Goal: Transaction & Acquisition: Purchase product/service

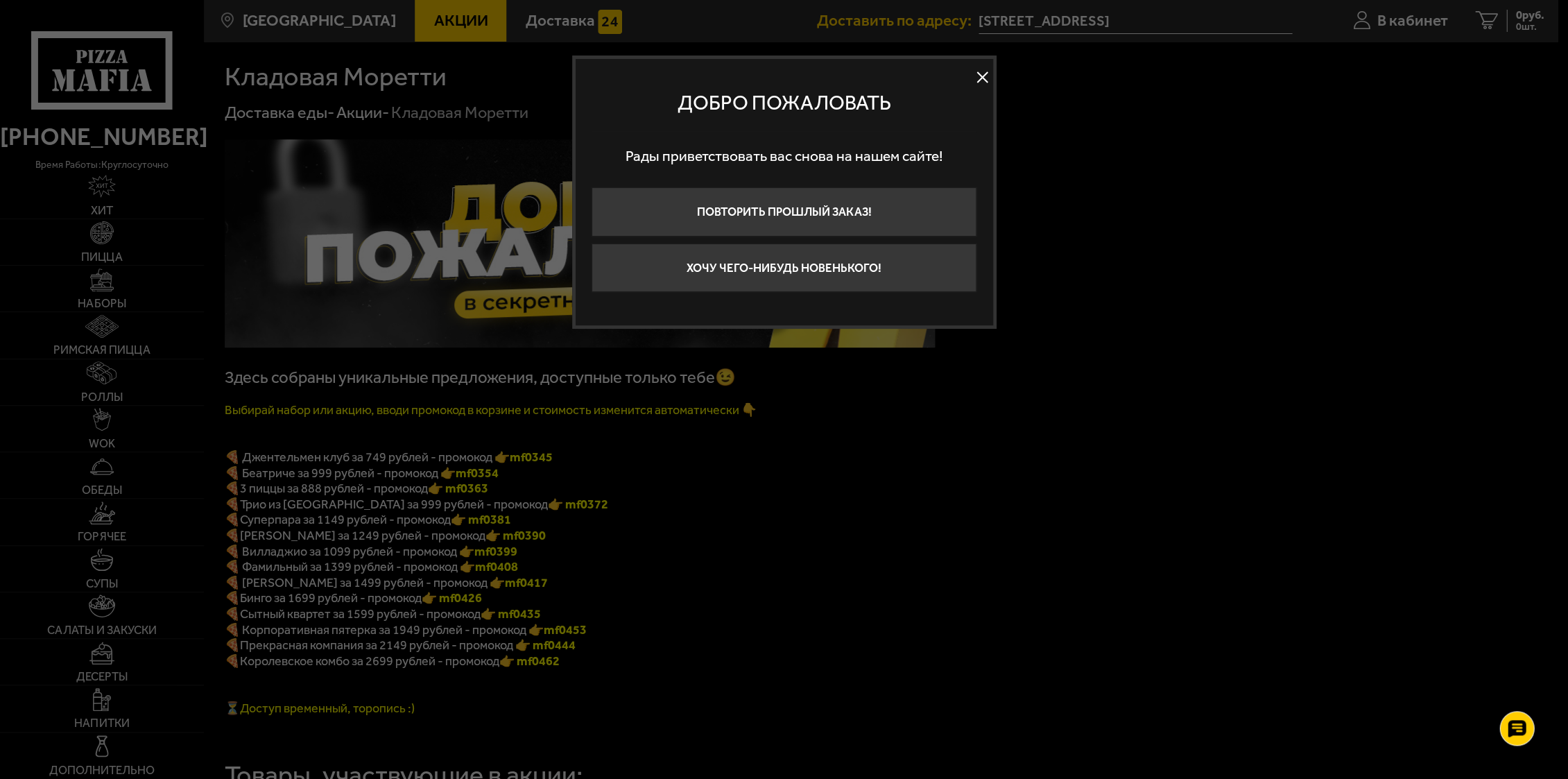
click at [988, 72] on button at bounding box center [983, 77] width 21 height 21
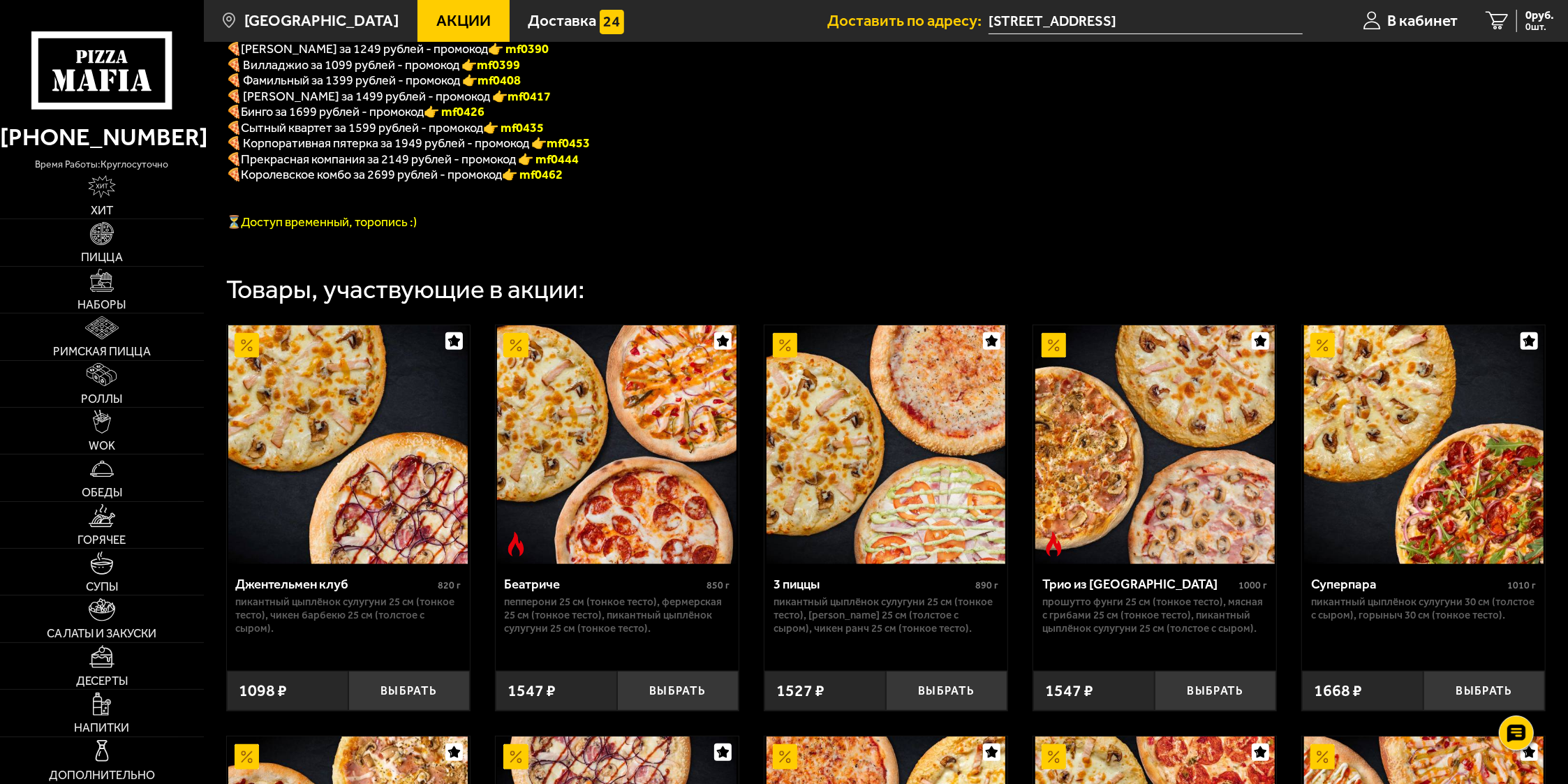
scroll to position [118, 0]
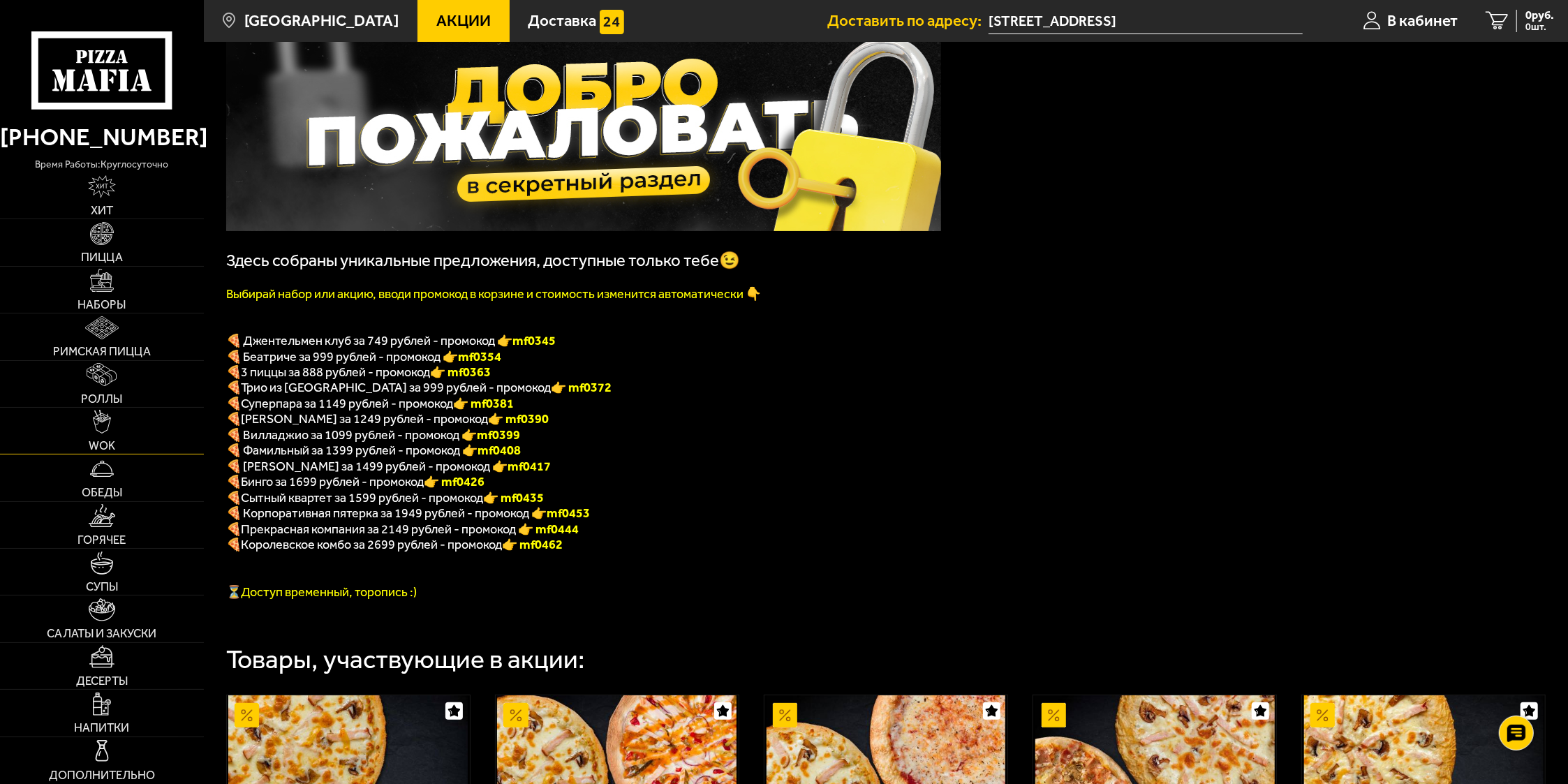
click at [114, 428] on link "WOK" at bounding box center [101, 430] width 204 height 46
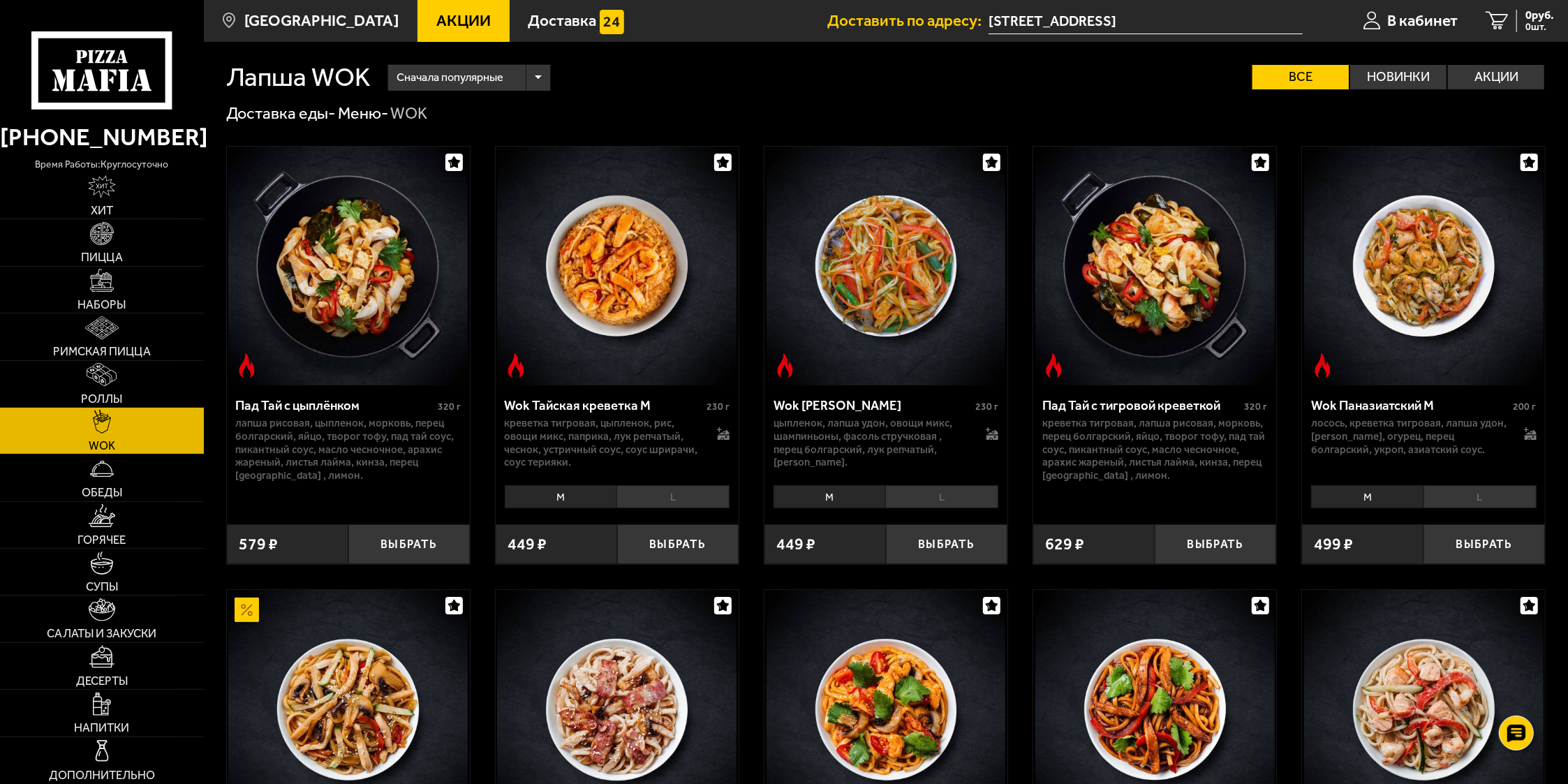
scroll to position [370, 0]
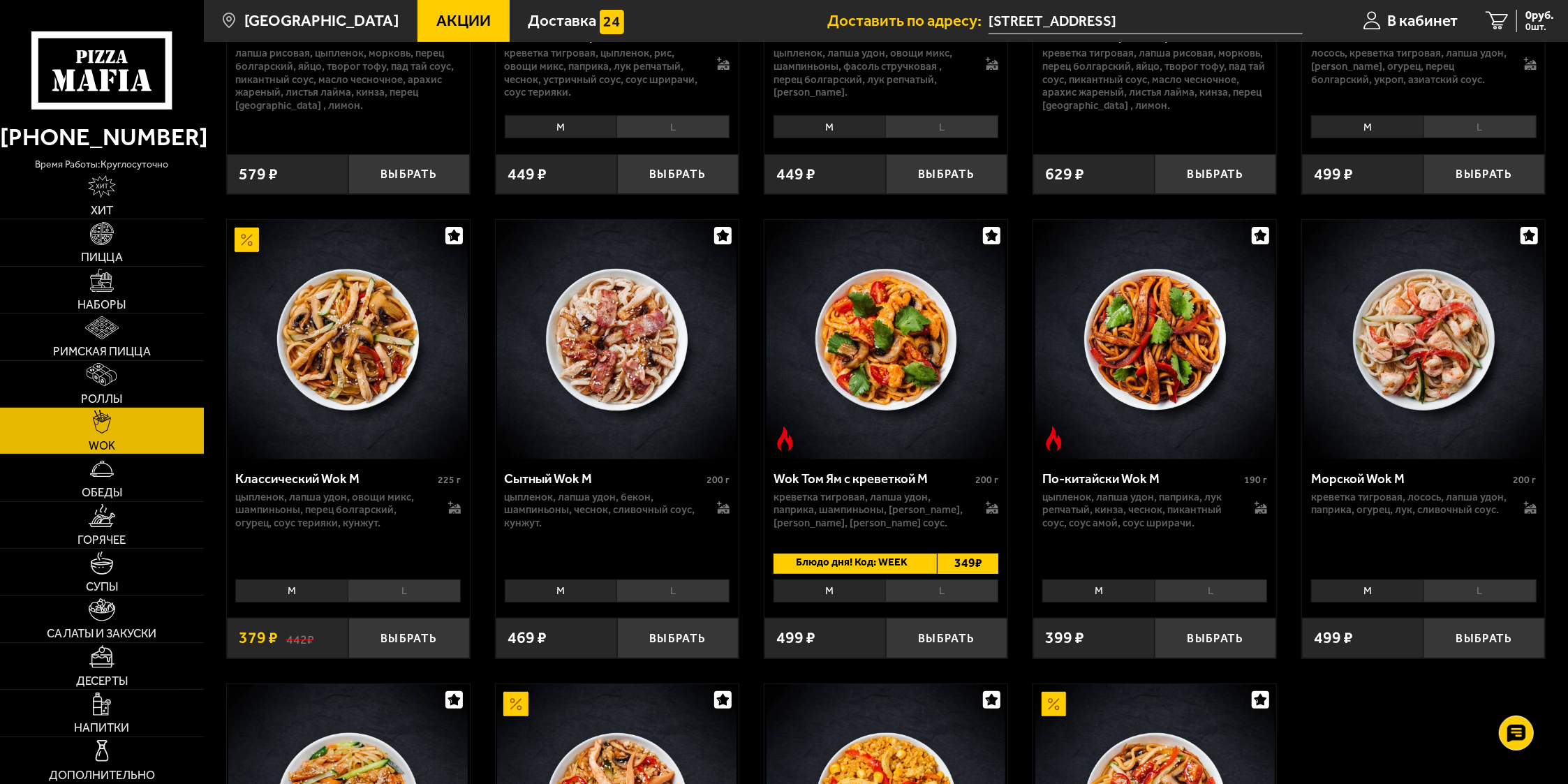
click at [851, 570] on span "Блюдо дня! Код: WEEK" at bounding box center [849, 564] width 151 height 20
click at [88, 330] on img at bounding box center [102, 327] width 34 height 23
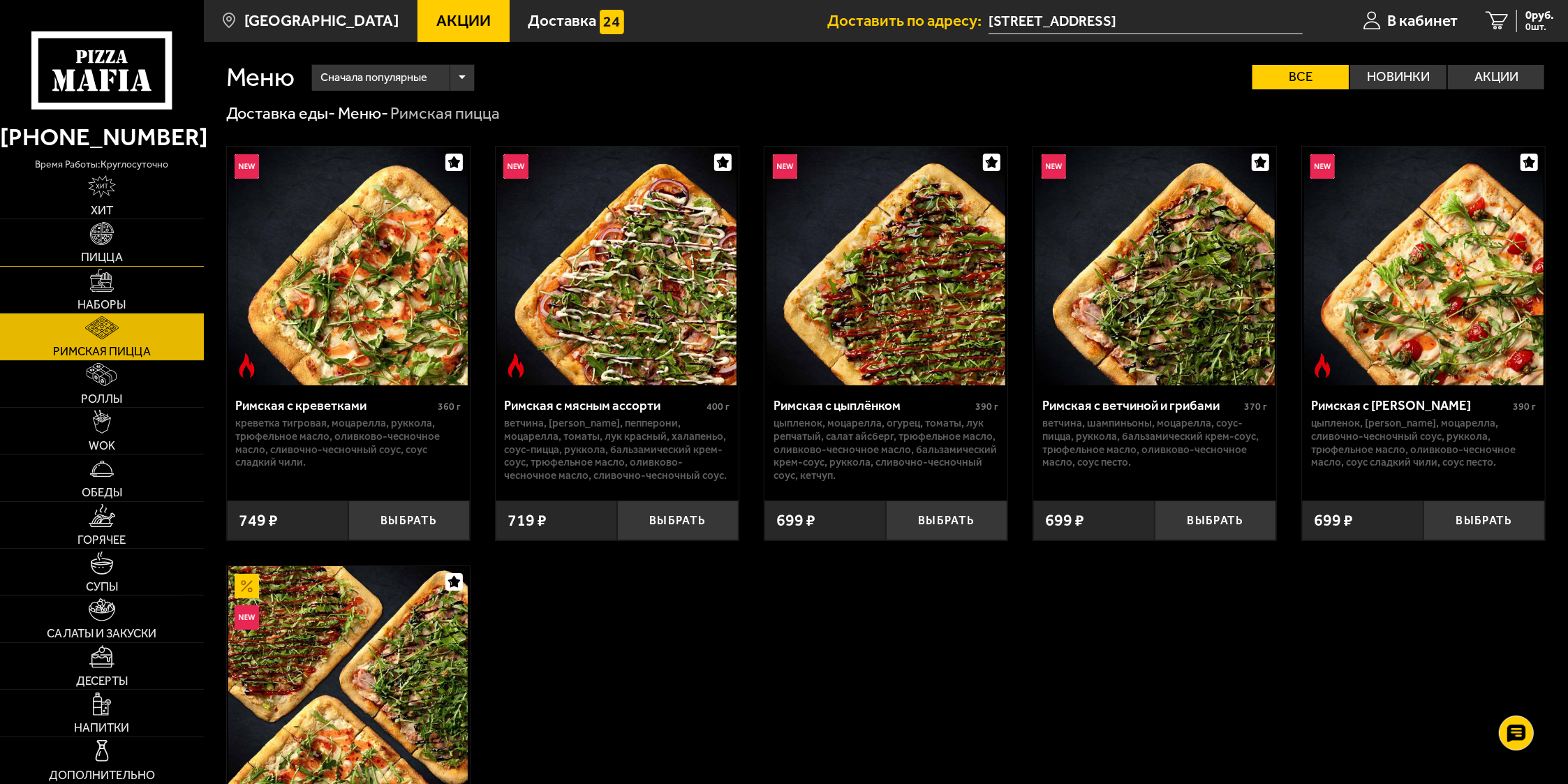
click at [122, 224] on link "Пицца" at bounding box center [101, 242] width 204 height 46
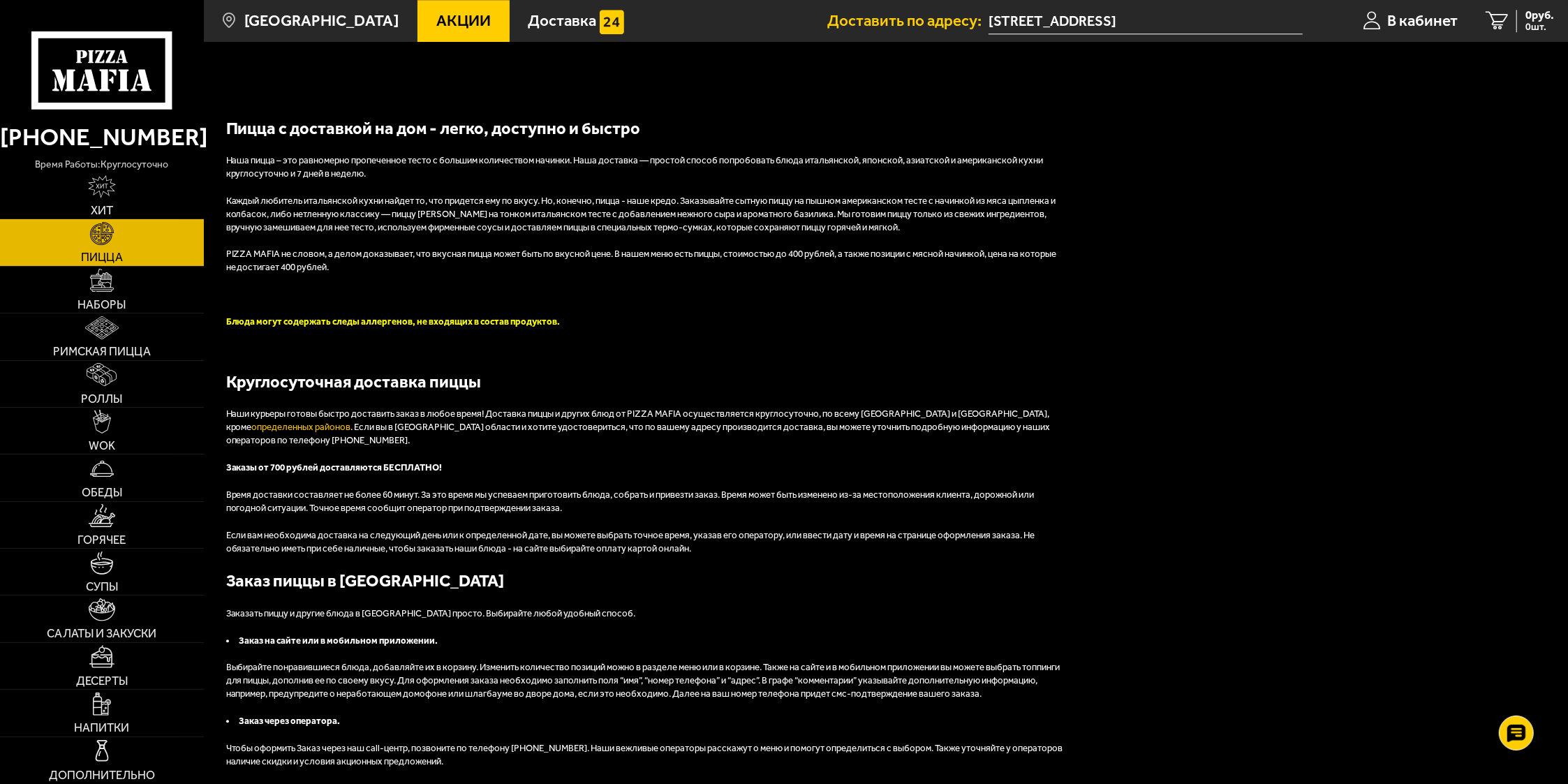
scroll to position [3653, 0]
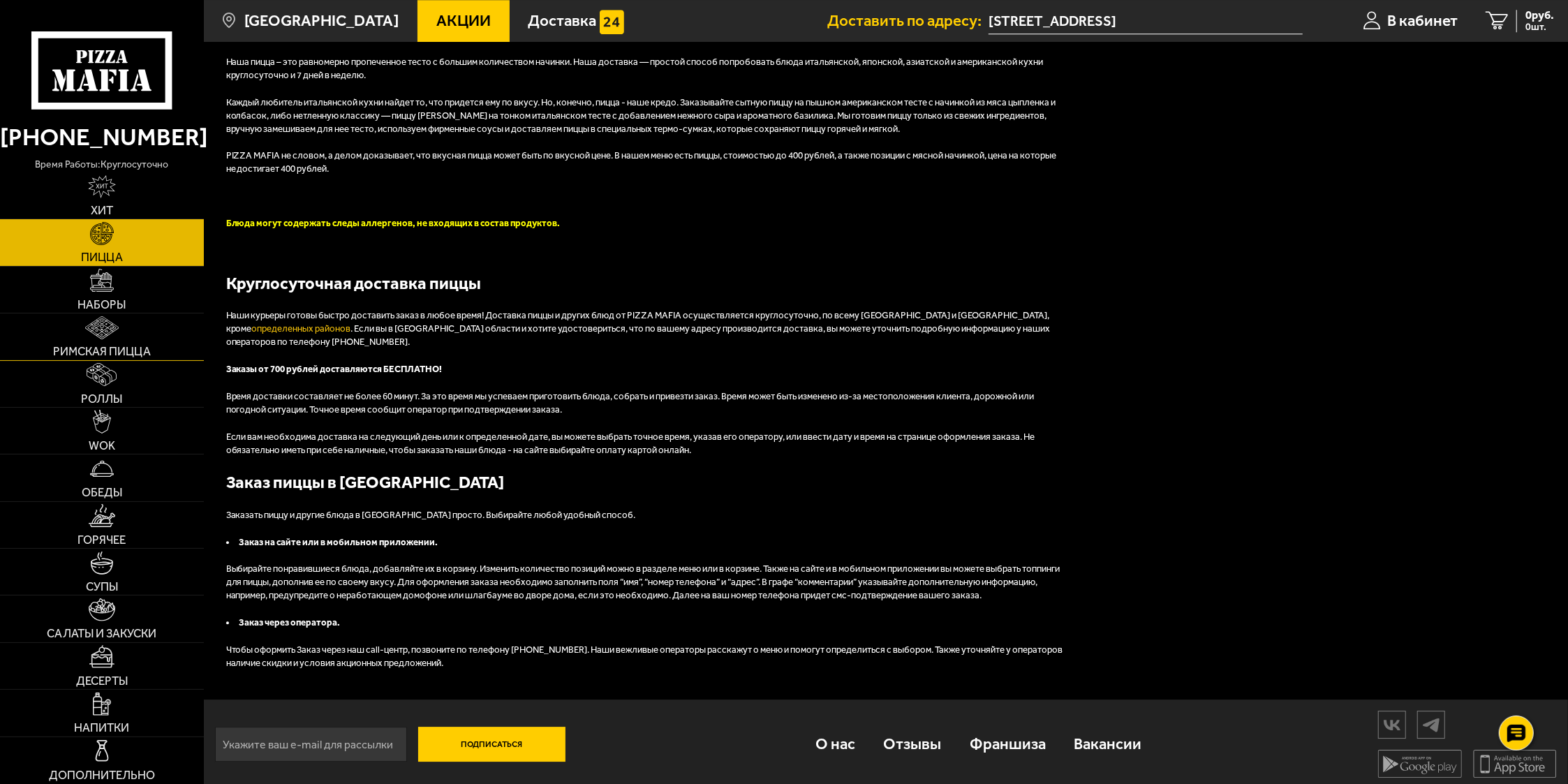
click at [95, 329] on img at bounding box center [102, 327] width 34 height 23
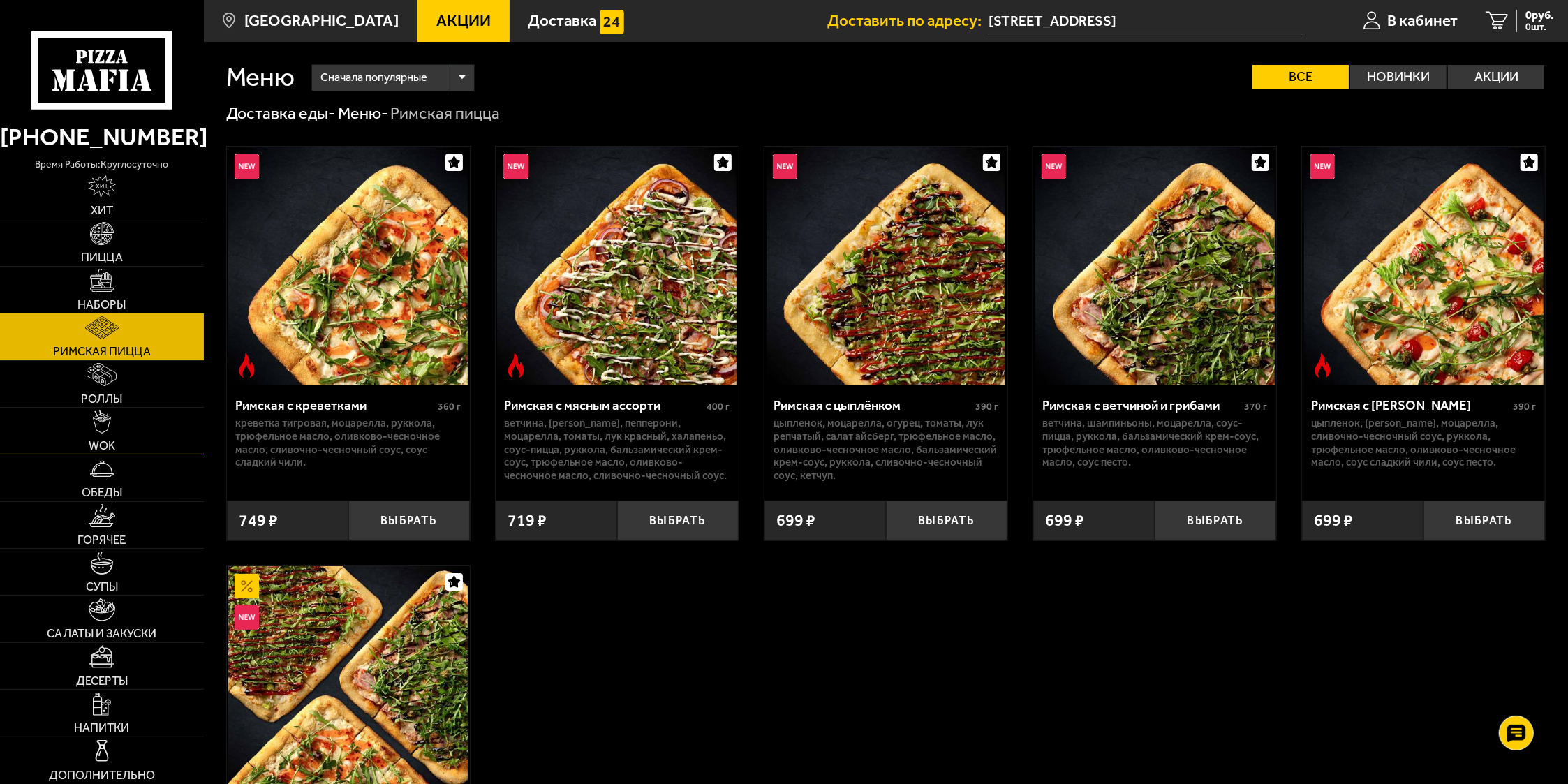
click at [98, 424] on img at bounding box center [102, 421] width 18 height 23
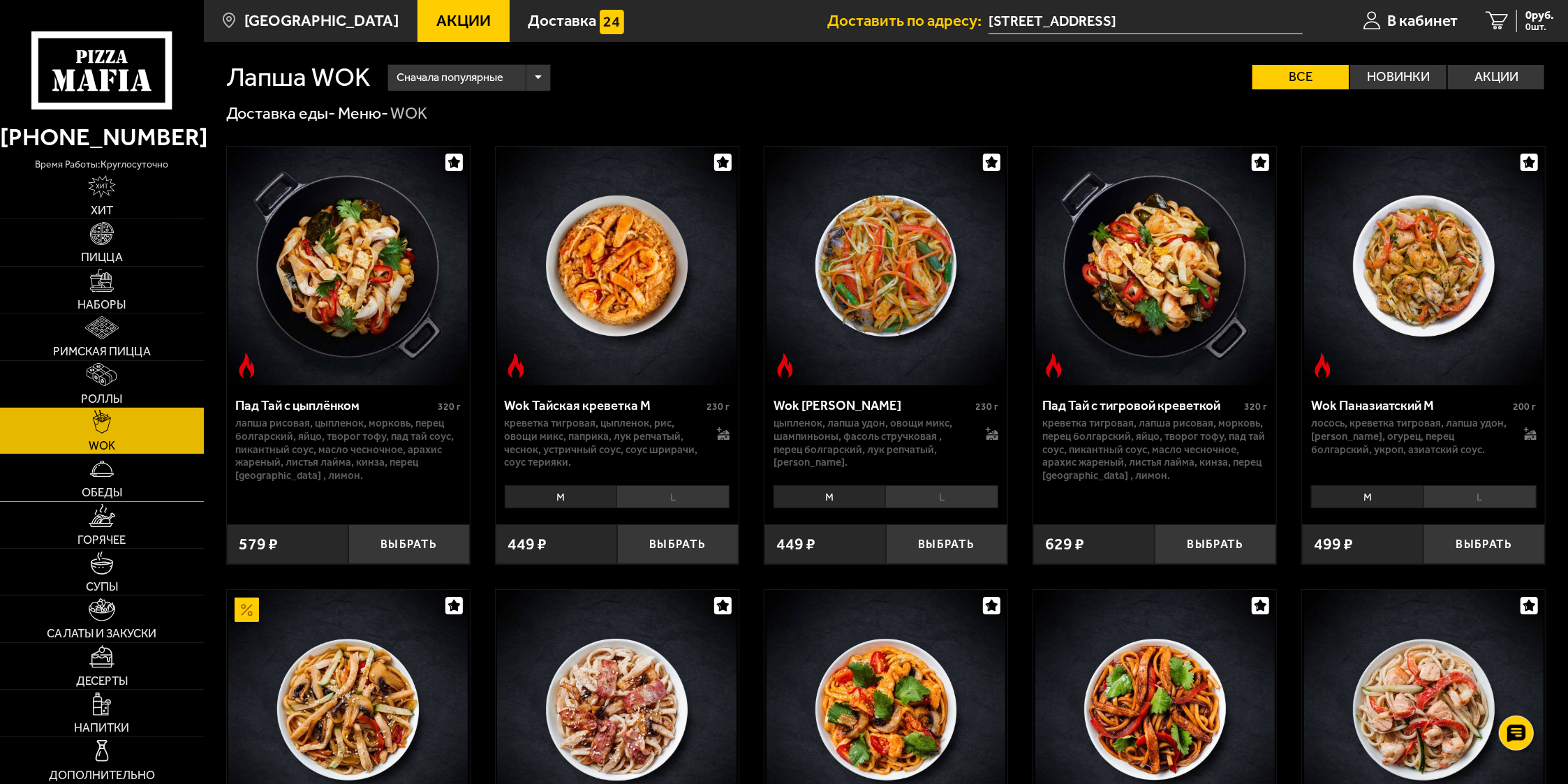
click at [123, 476] on link "Обеды" at bounding box center [101, 477] width 204 height 46
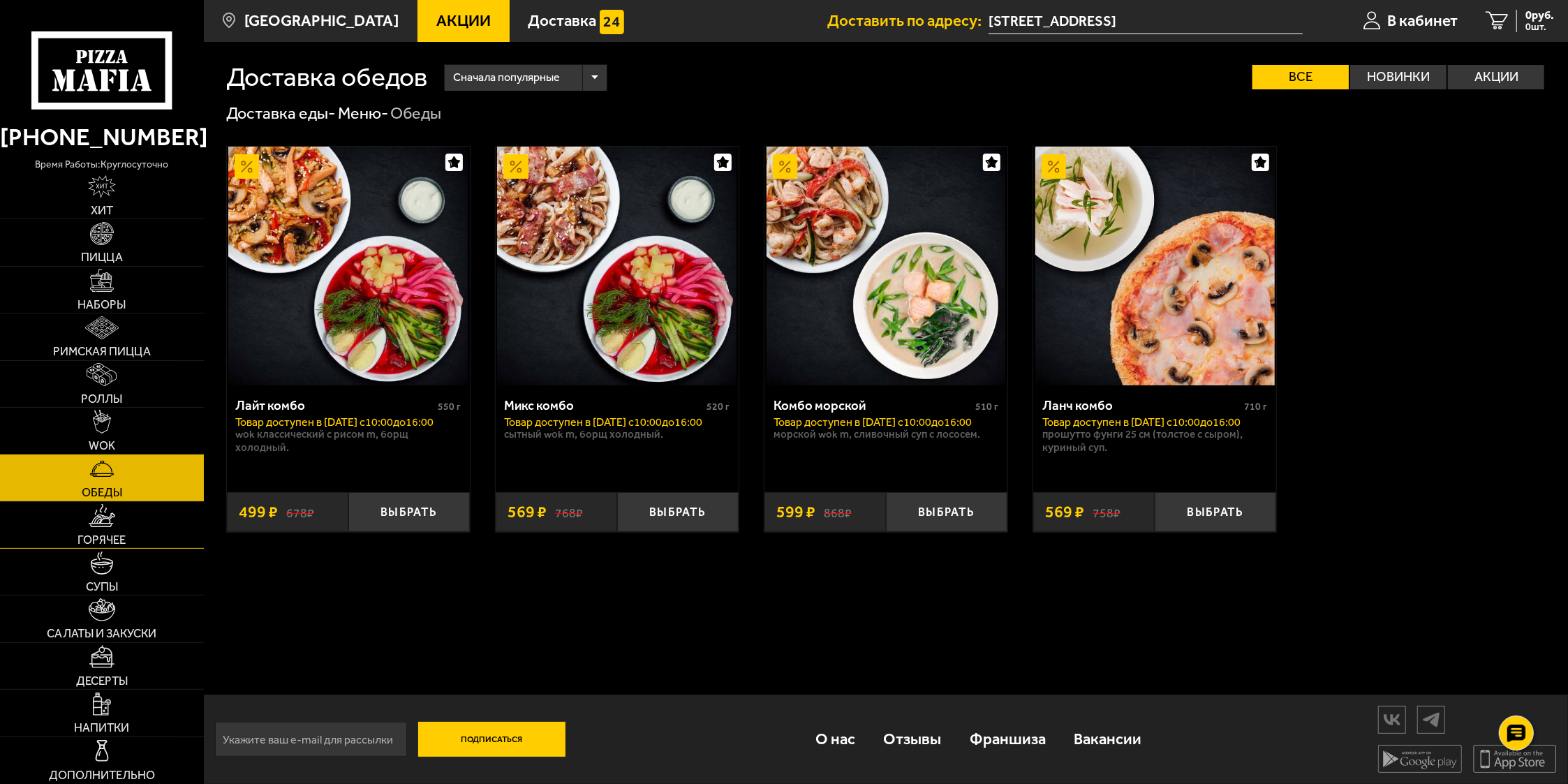
click at [119, 525] on link "Горячее" at bounding box center [101, 525] width 204 height 46
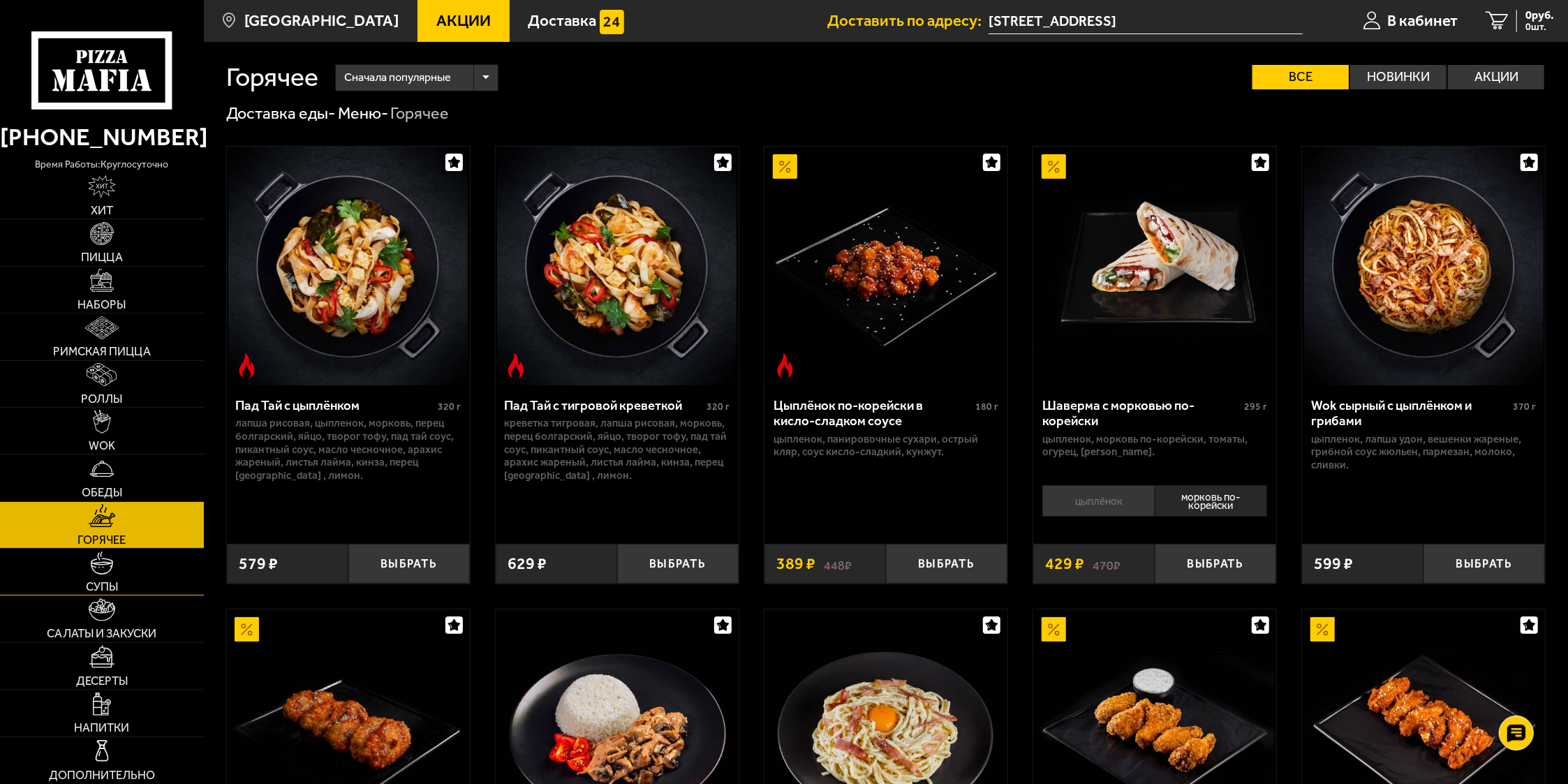
click at [119, 570] on link "Супы" at bounding box center [101, 572] width 204 height 46
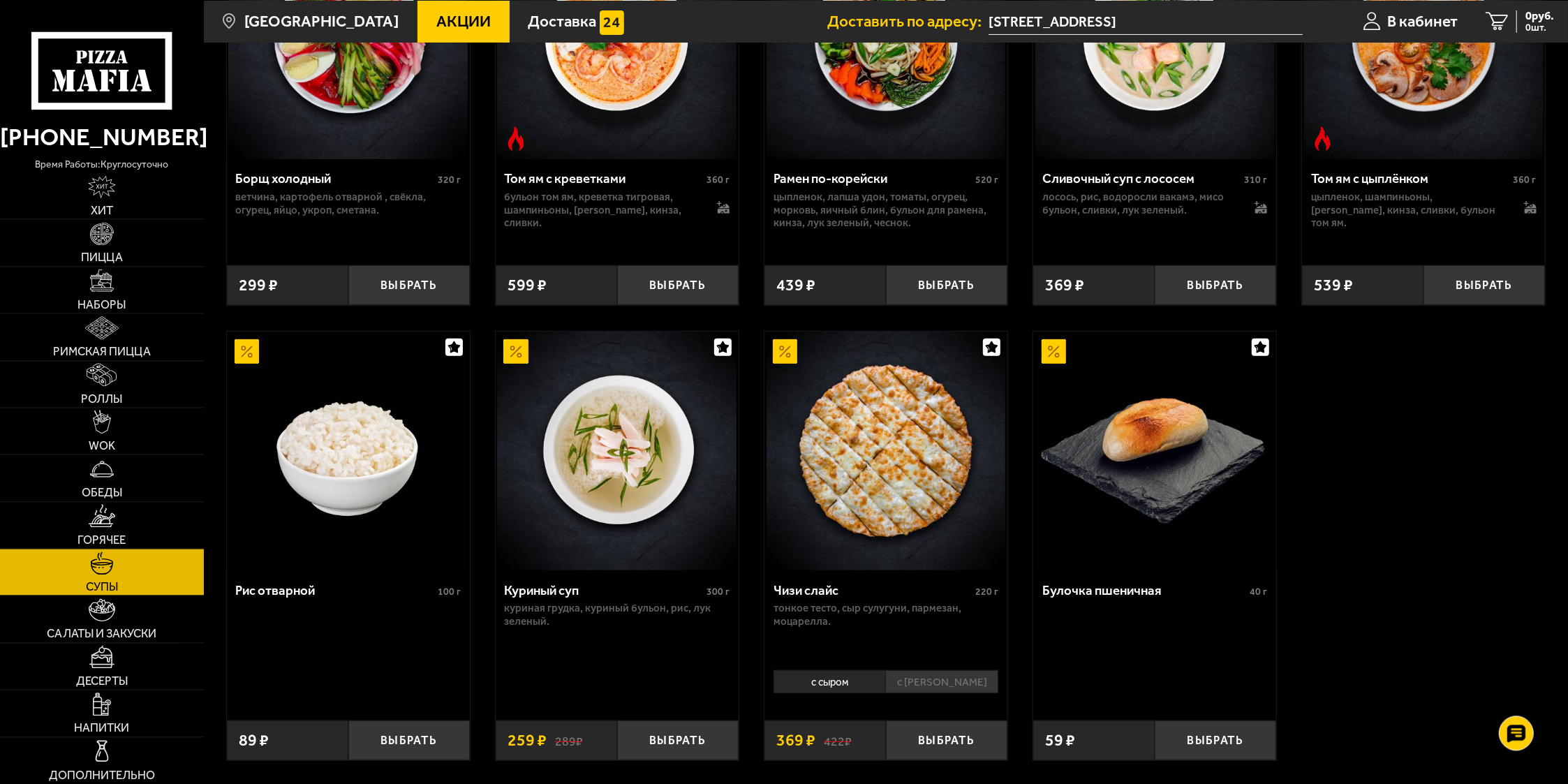
scroll to position [444, 0]
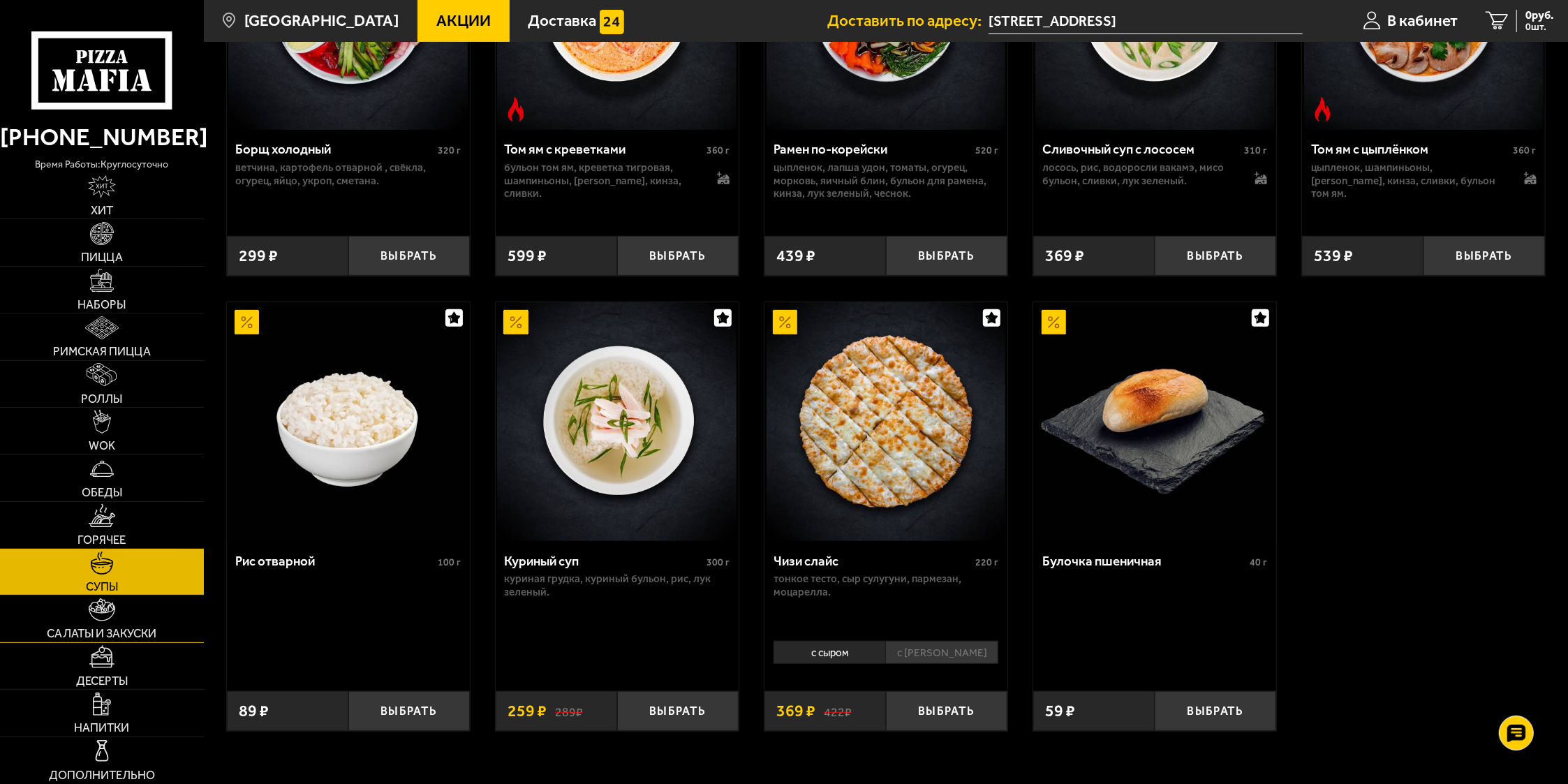
click at [132, 628] on span "Салаты и закуски" at bounding box center [101, 634] width 110 height 12
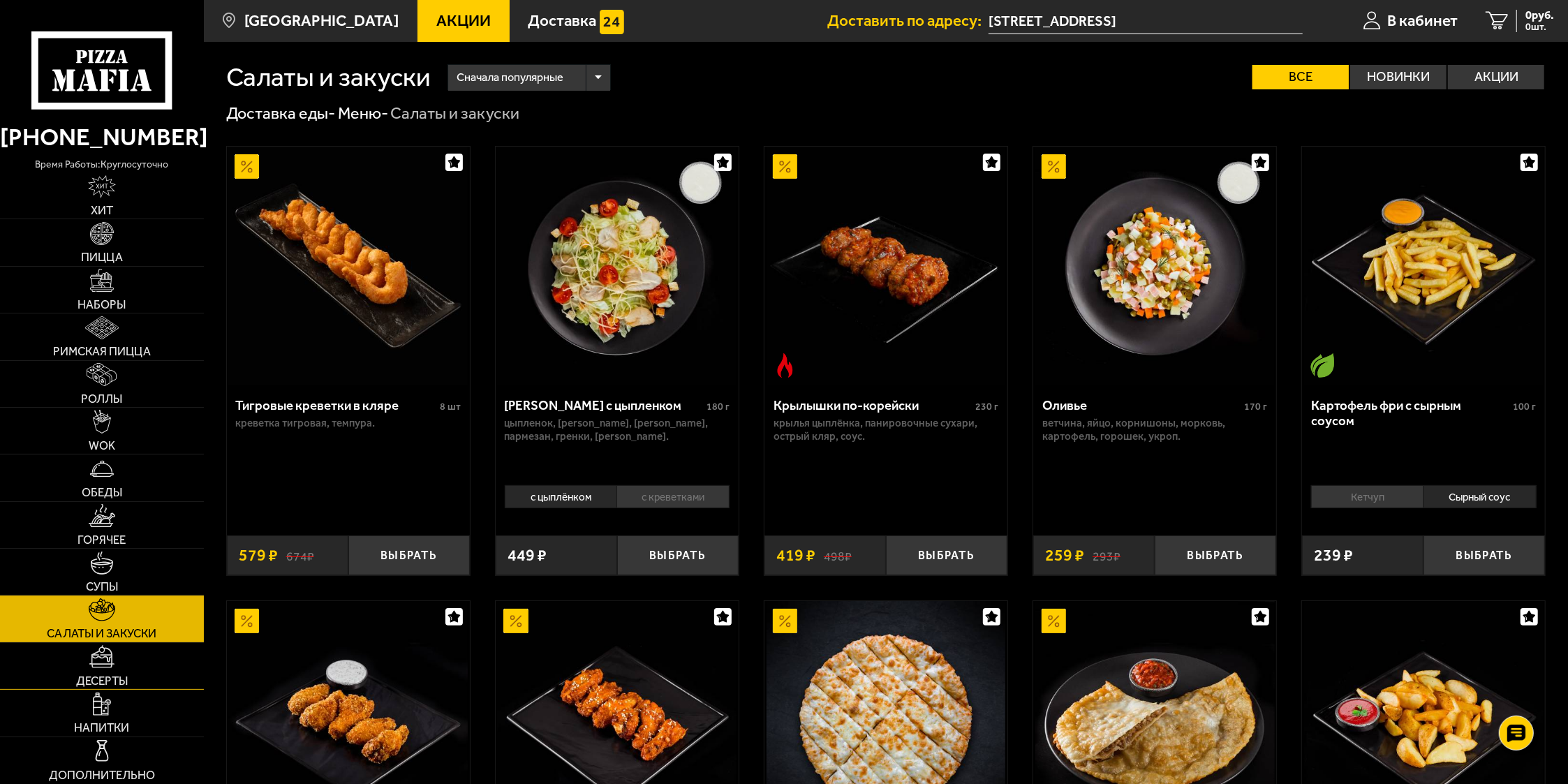
click at [128, 664] on link "Десерты" at bounding box center [101, 666] width 204 height 46
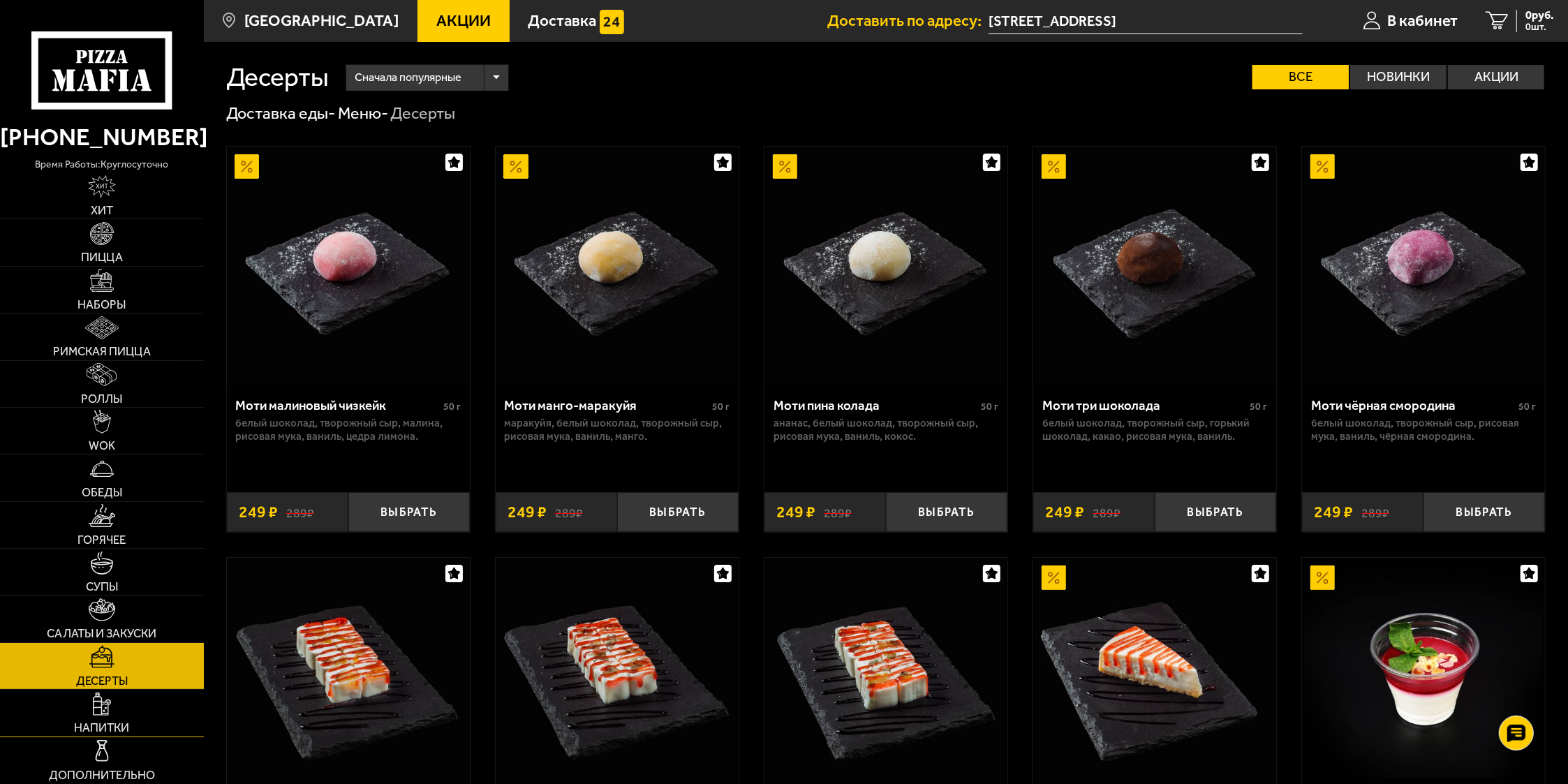
click at [120, 704] on link "Напитки" at bounding box center [101, 713] width 204 height 46
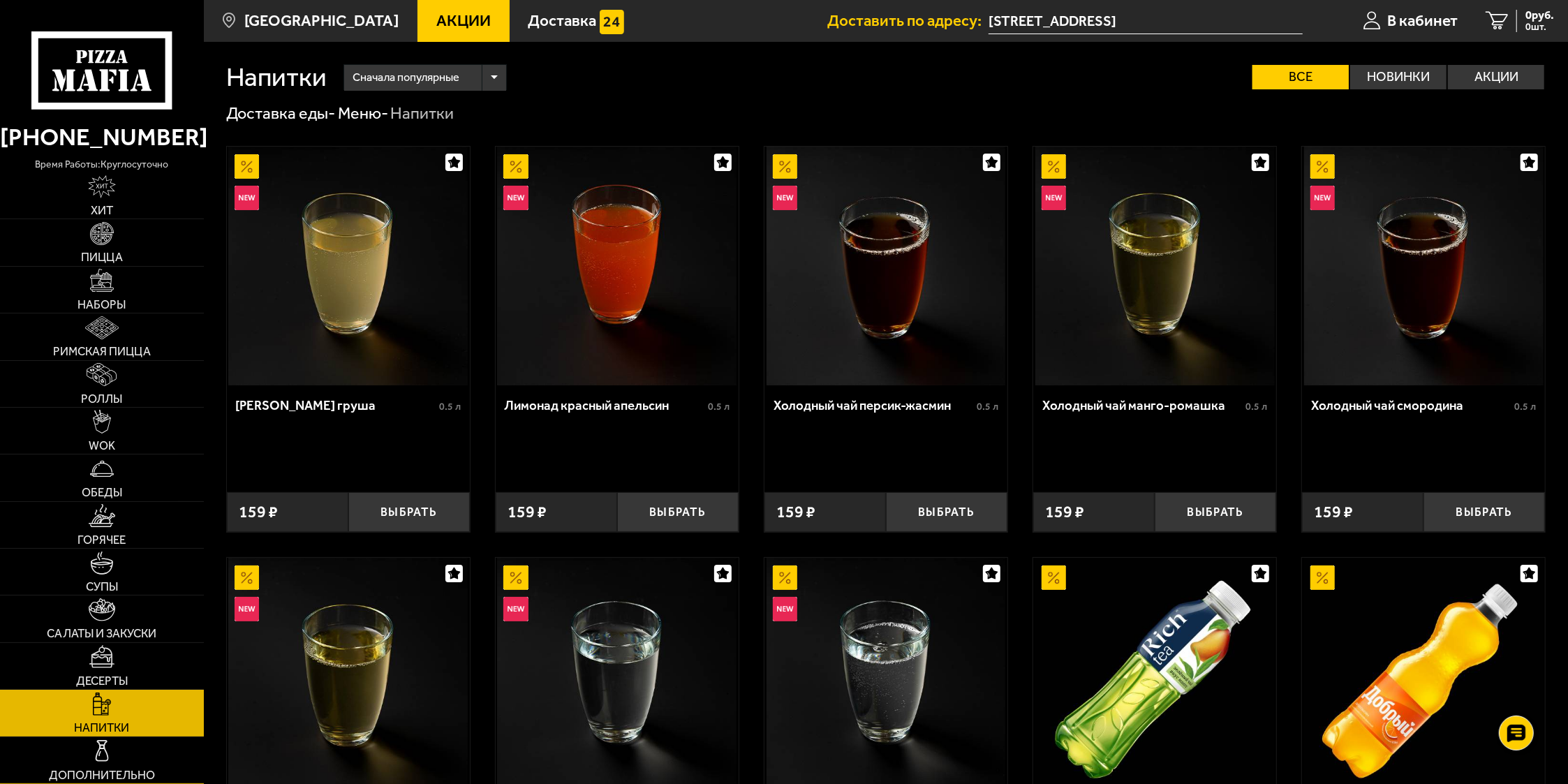
click at [140, 757] on link "Дополнительно" at bounding box center [101, 761] width 204 height 46
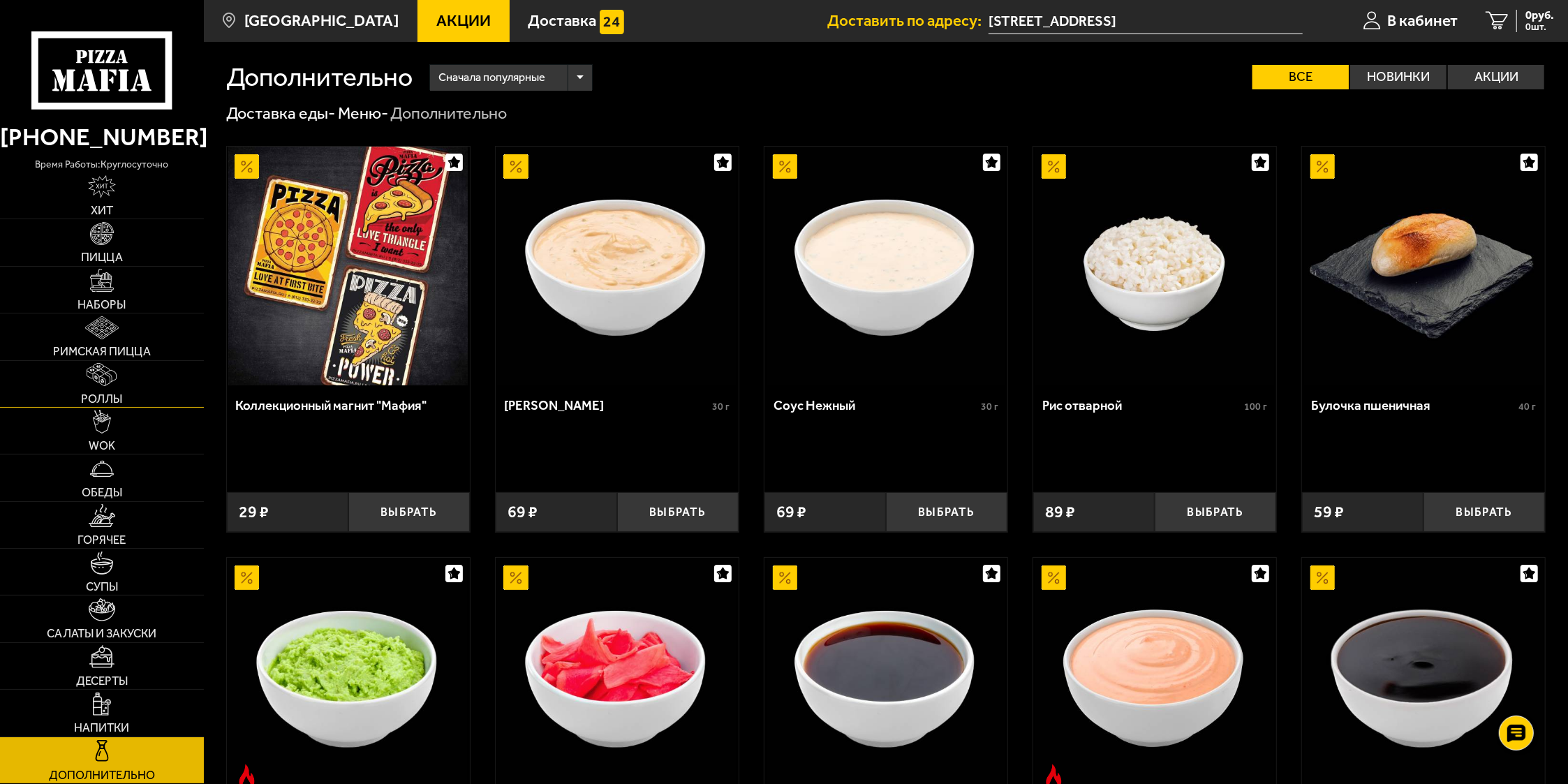
click at [119, 383] on link "Роллы" at bounding box center [101, 384] width 204 height 46
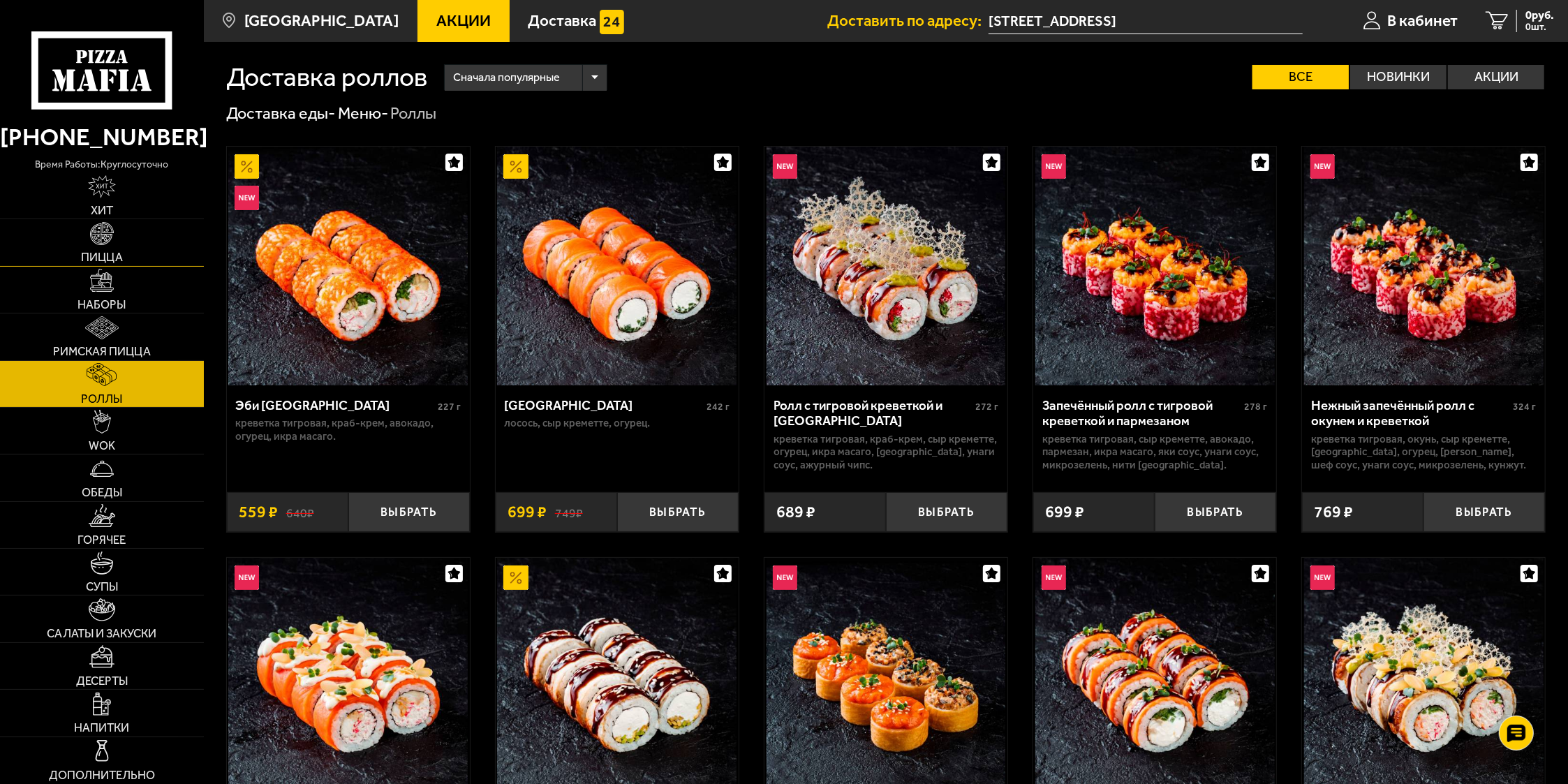
click at [115, 239] on link "Пицца" at bounding box center [101, 242] width 204 height 46
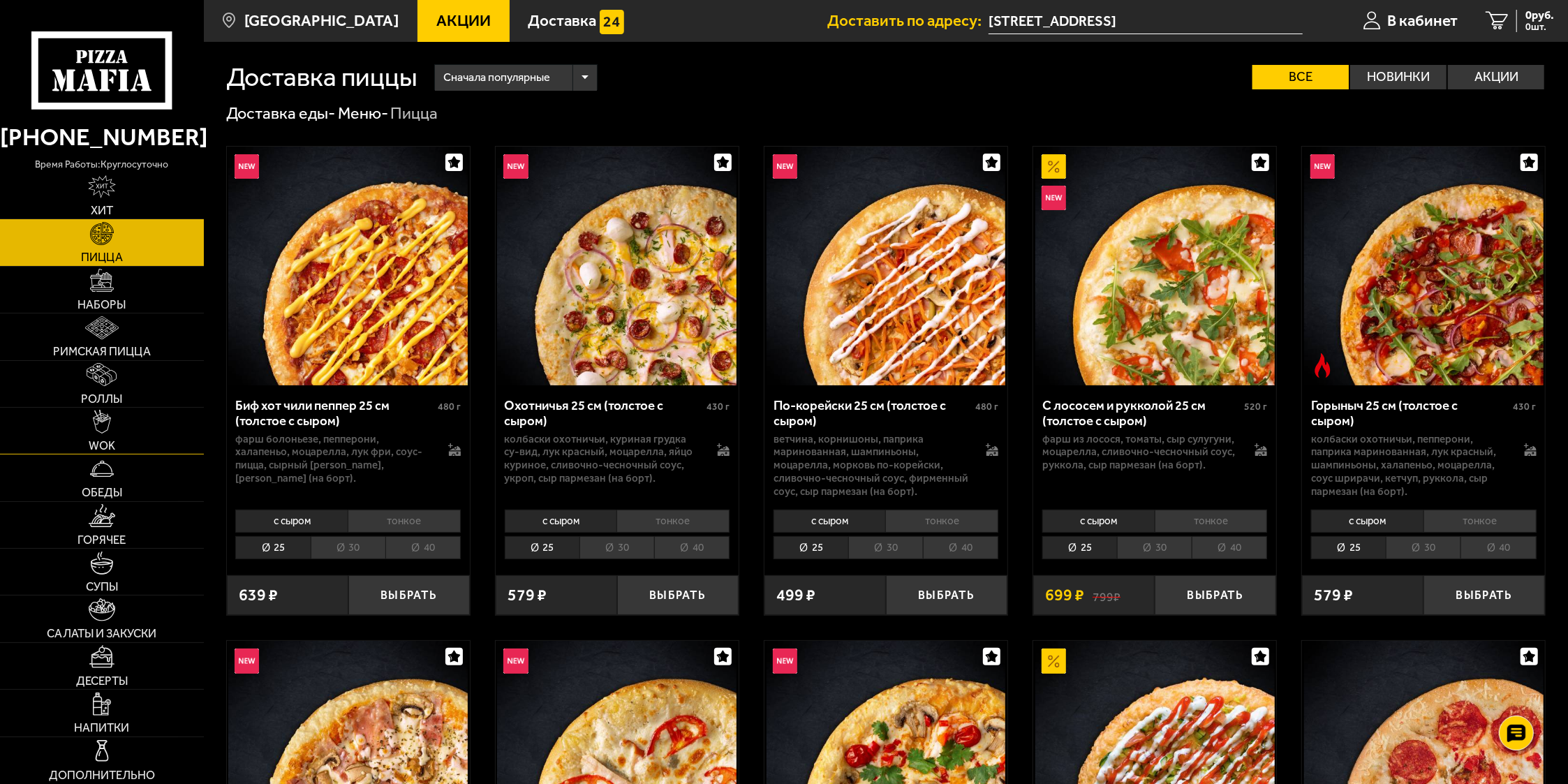
click at [119, 431] on link "WOK" at bounding box center [101, 430] width 204 height 46
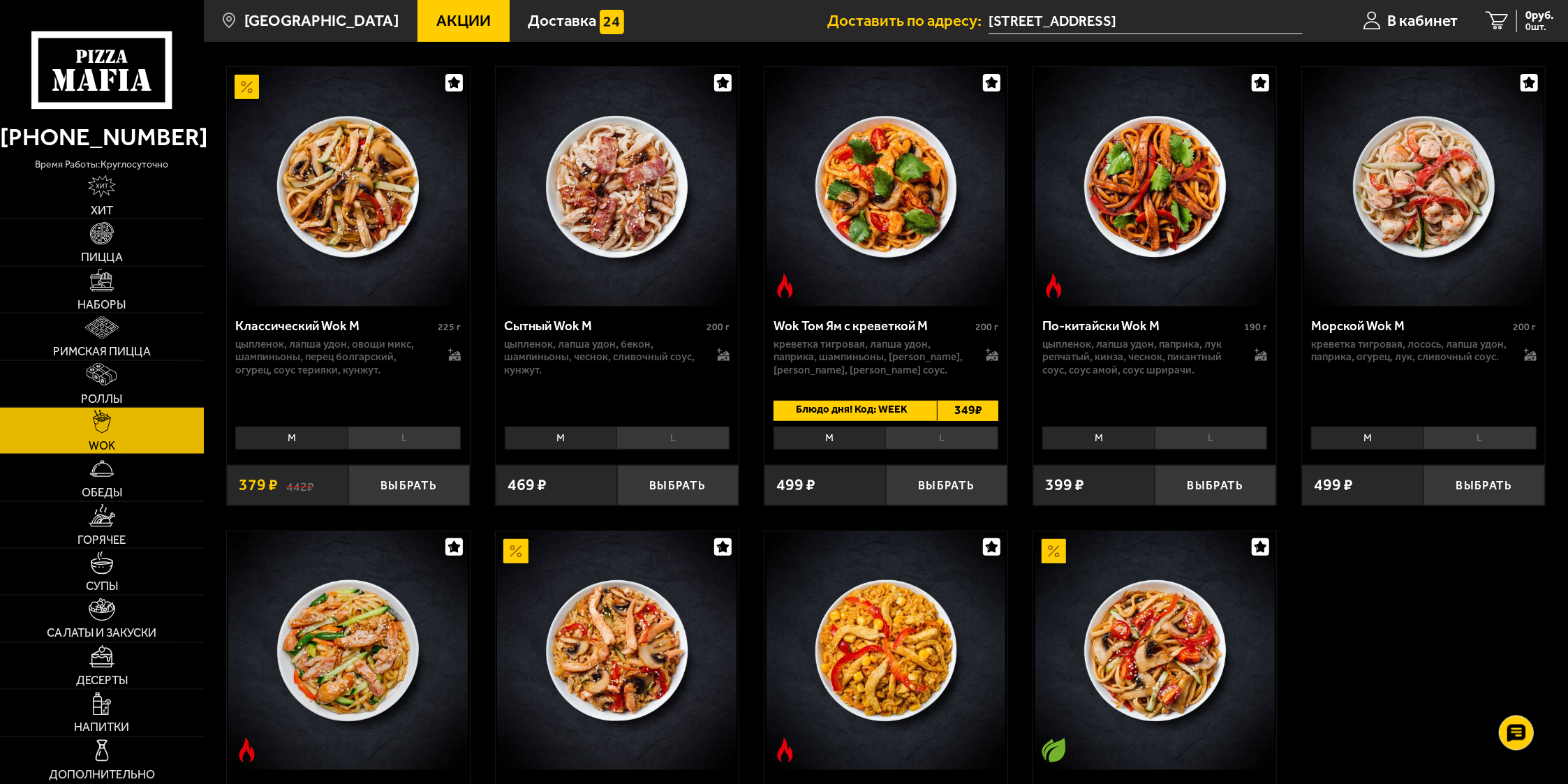
scroll to position [592, 0]
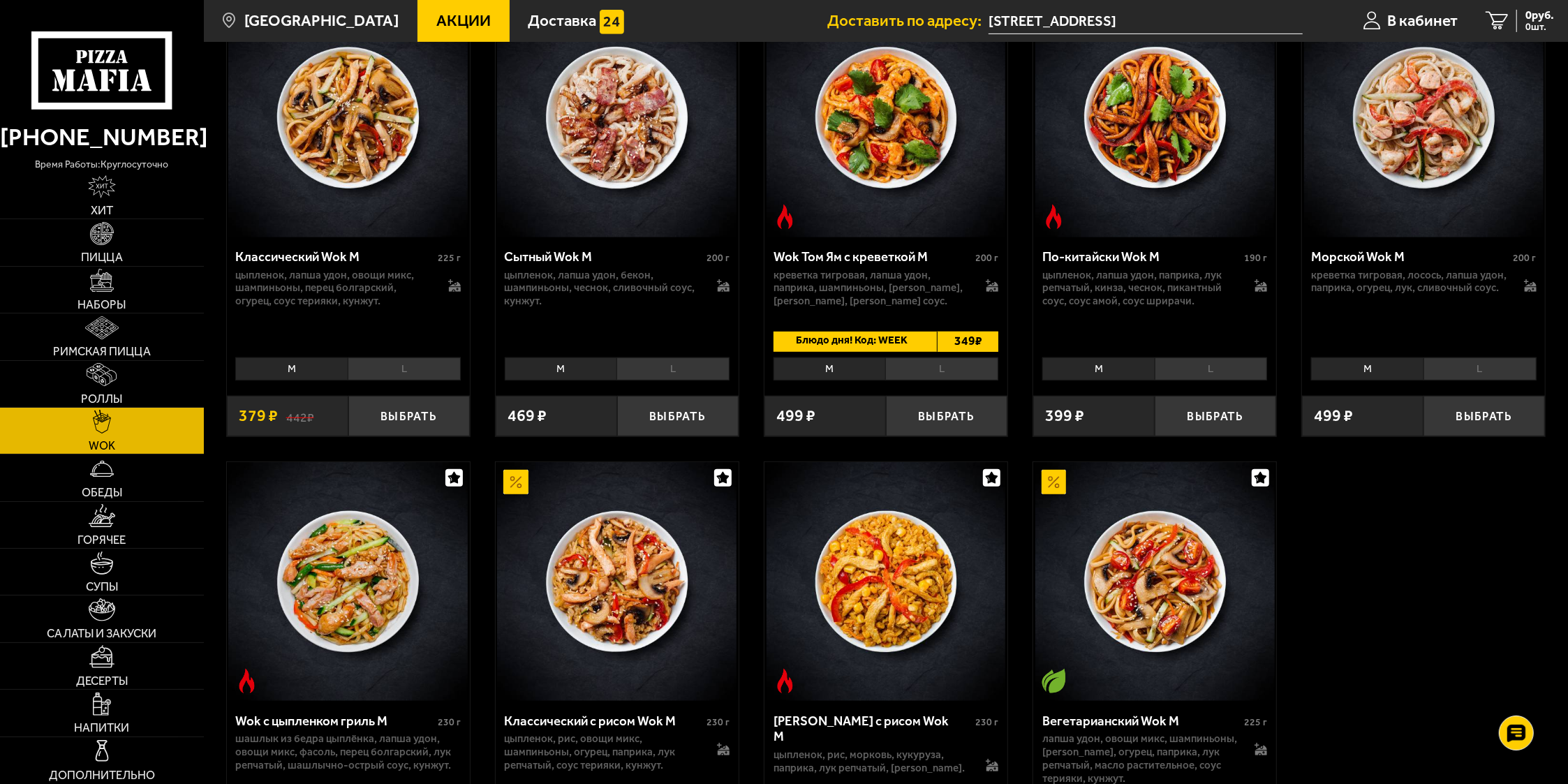
click at [431, 374] on li "L" at bounding box center [404, 368] width 113 height 23
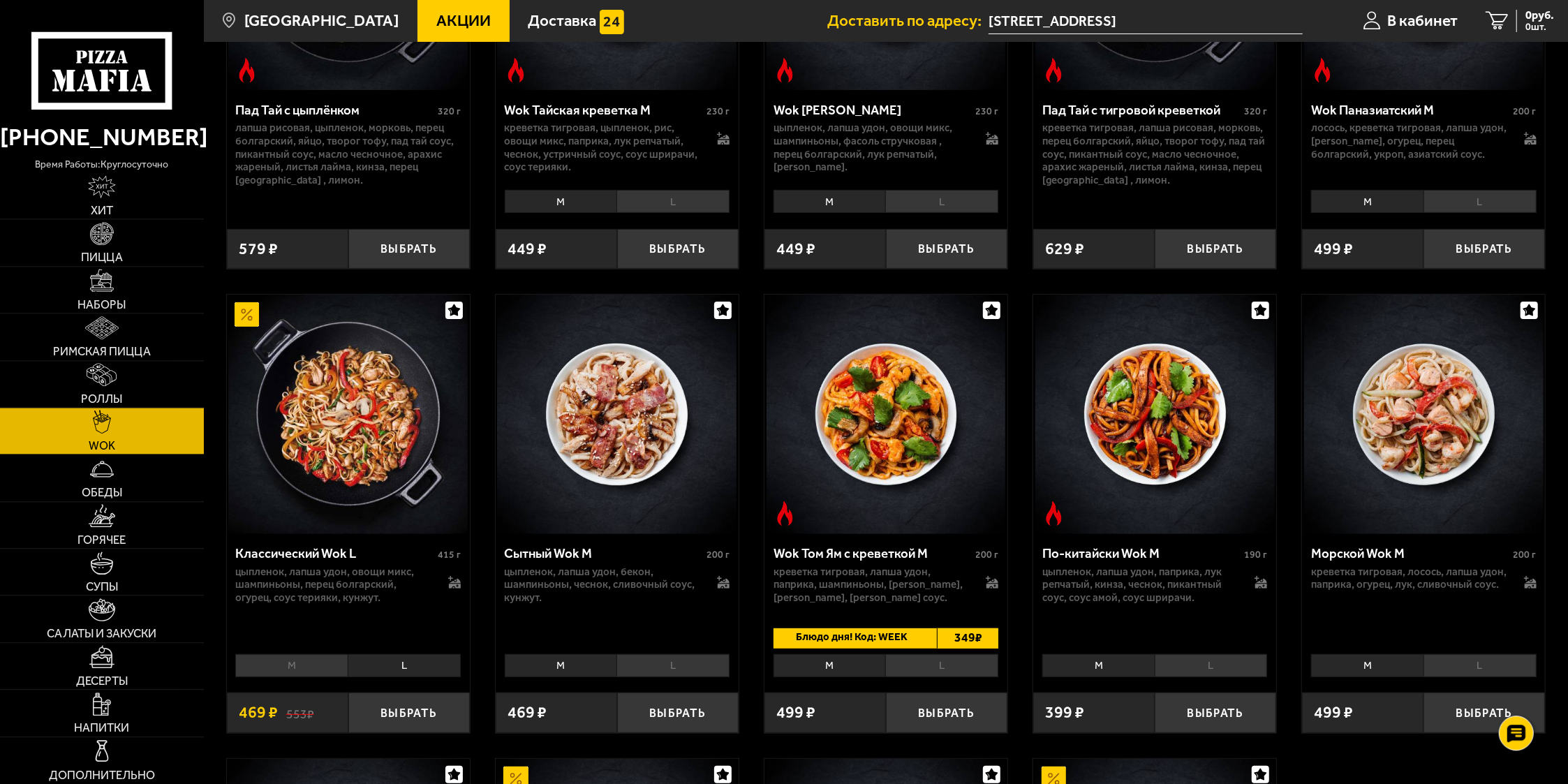
scroll to position [296, 0]
click at [416, 724] on button "Выбрать" at bounding box center [409, 712] width 122 height 39
click at [98, 341] on link "Римская пицца" at bounding box center [101, 336] width 204 height 46
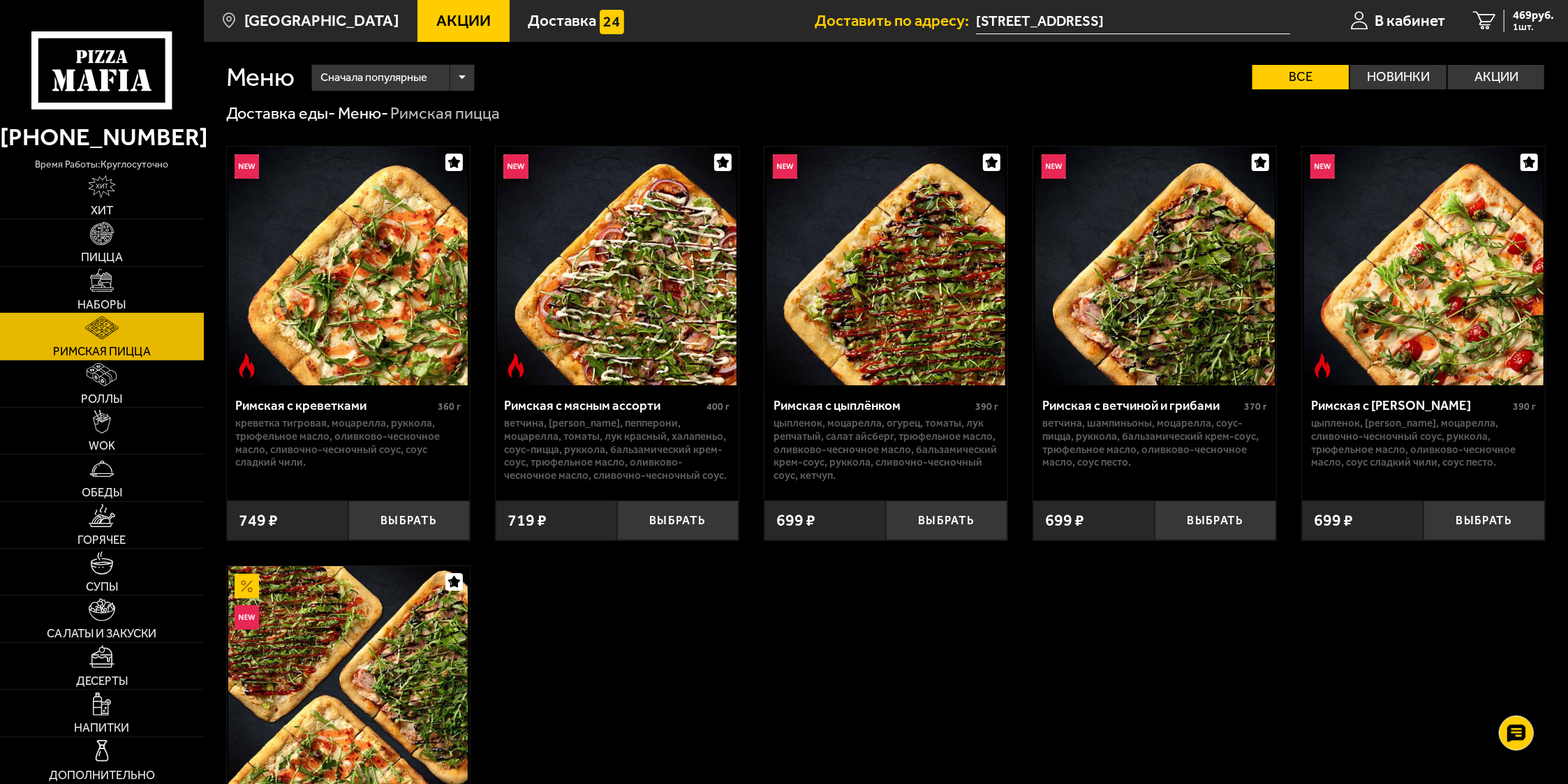
click at [136, 284] on link "Наборы" at bounding box center [101, 289] width 204 height 46
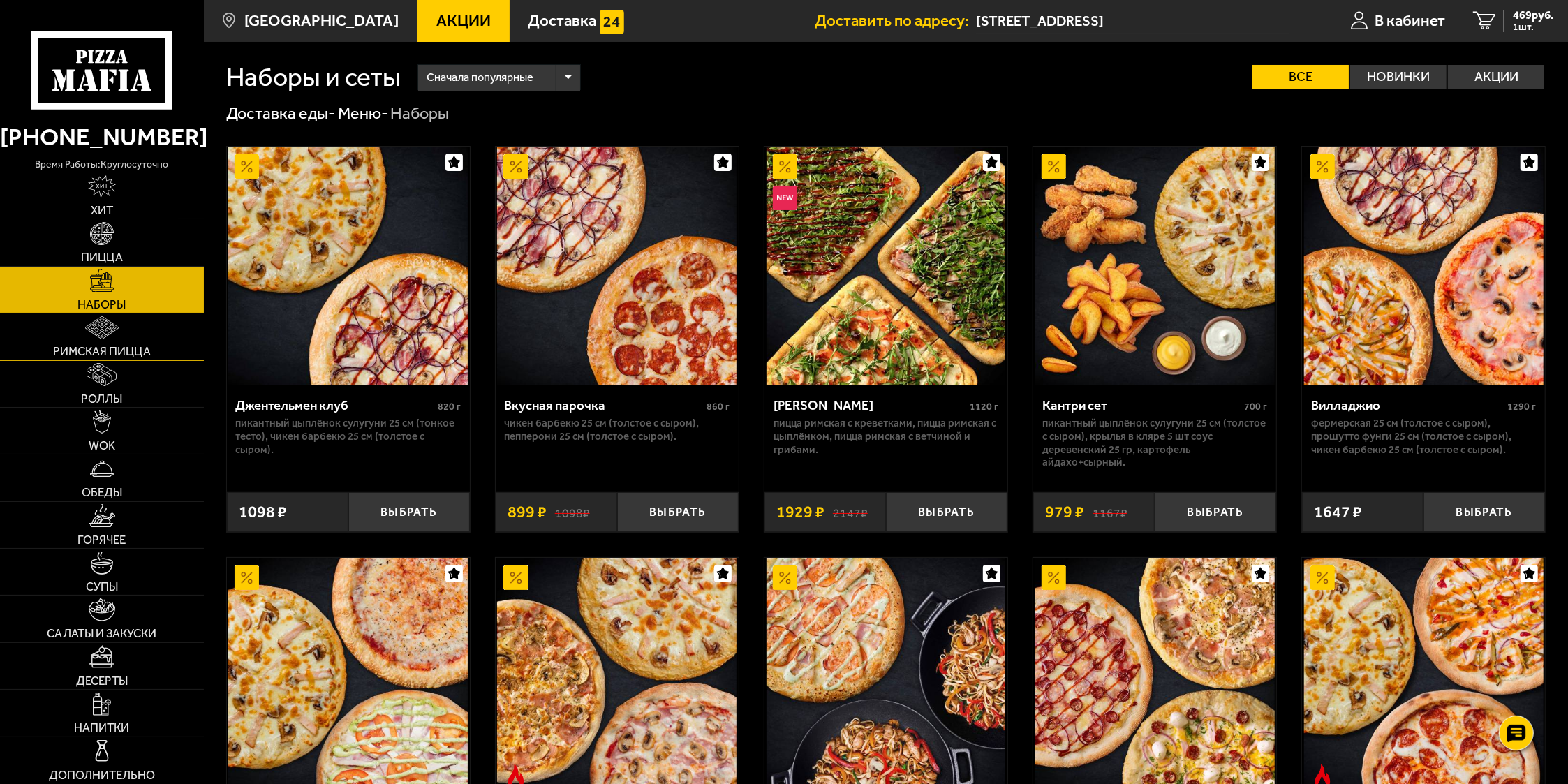
click at [123, 340] on link "Римская пицца" at bounding box center [101, 336] width 204 height 46
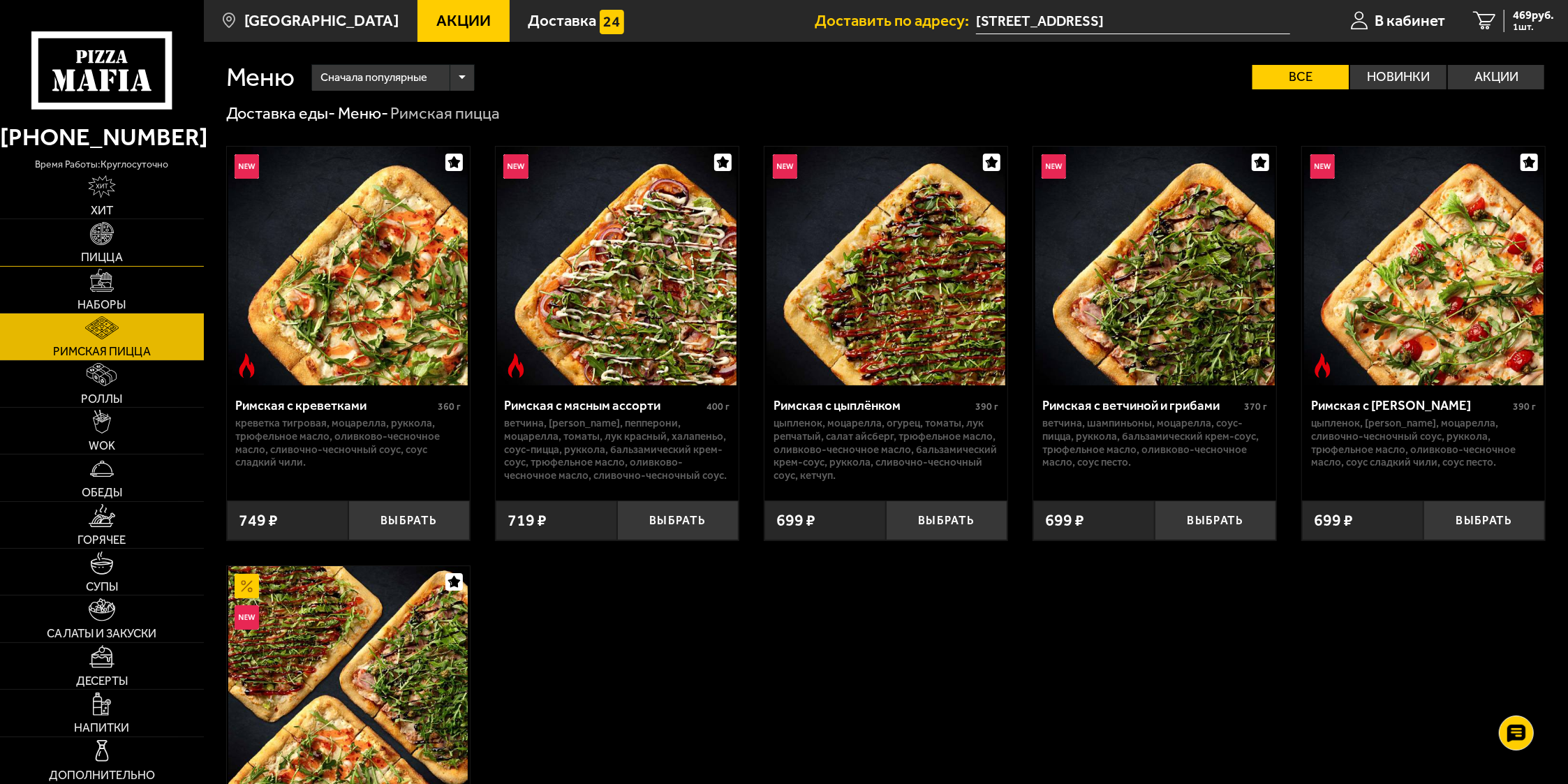
click at [121, 232] on link "Пицца" at bounding box center [101, 242] width 204 height 46
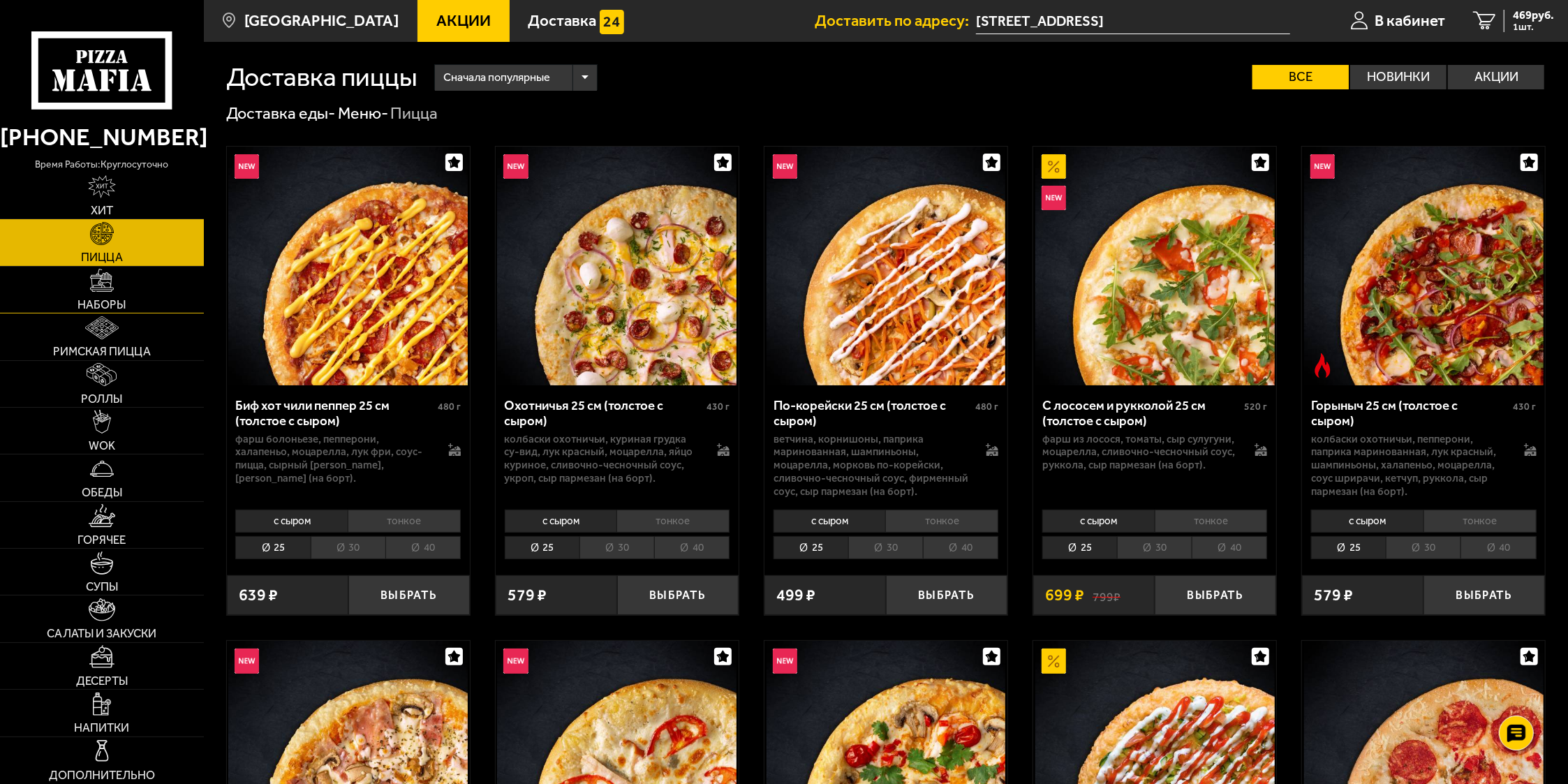
click at [121, 279] on link "Наборы" at bounding box center [101, 289] width 204 height 46
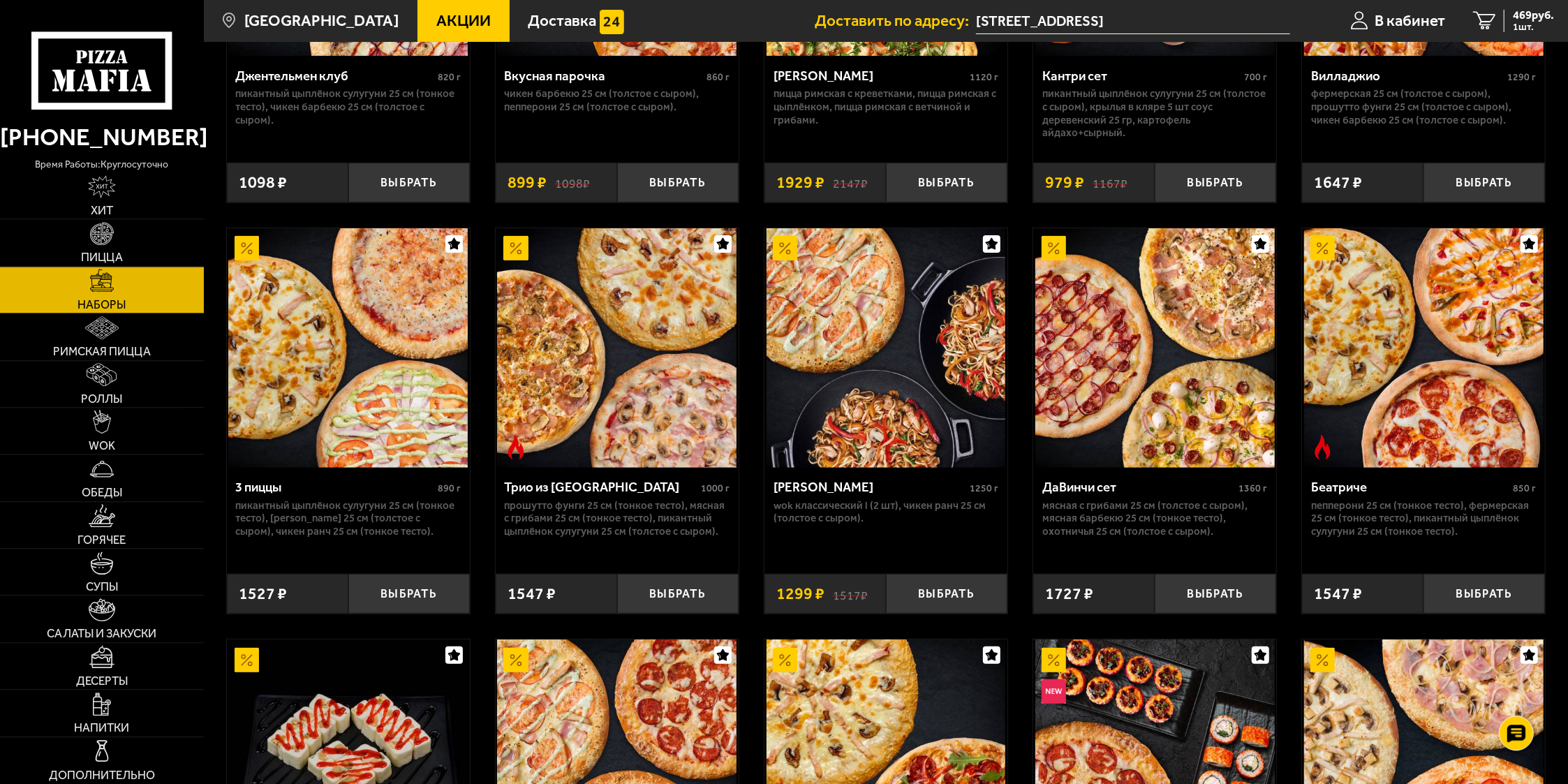
scroll to position [296, 0]
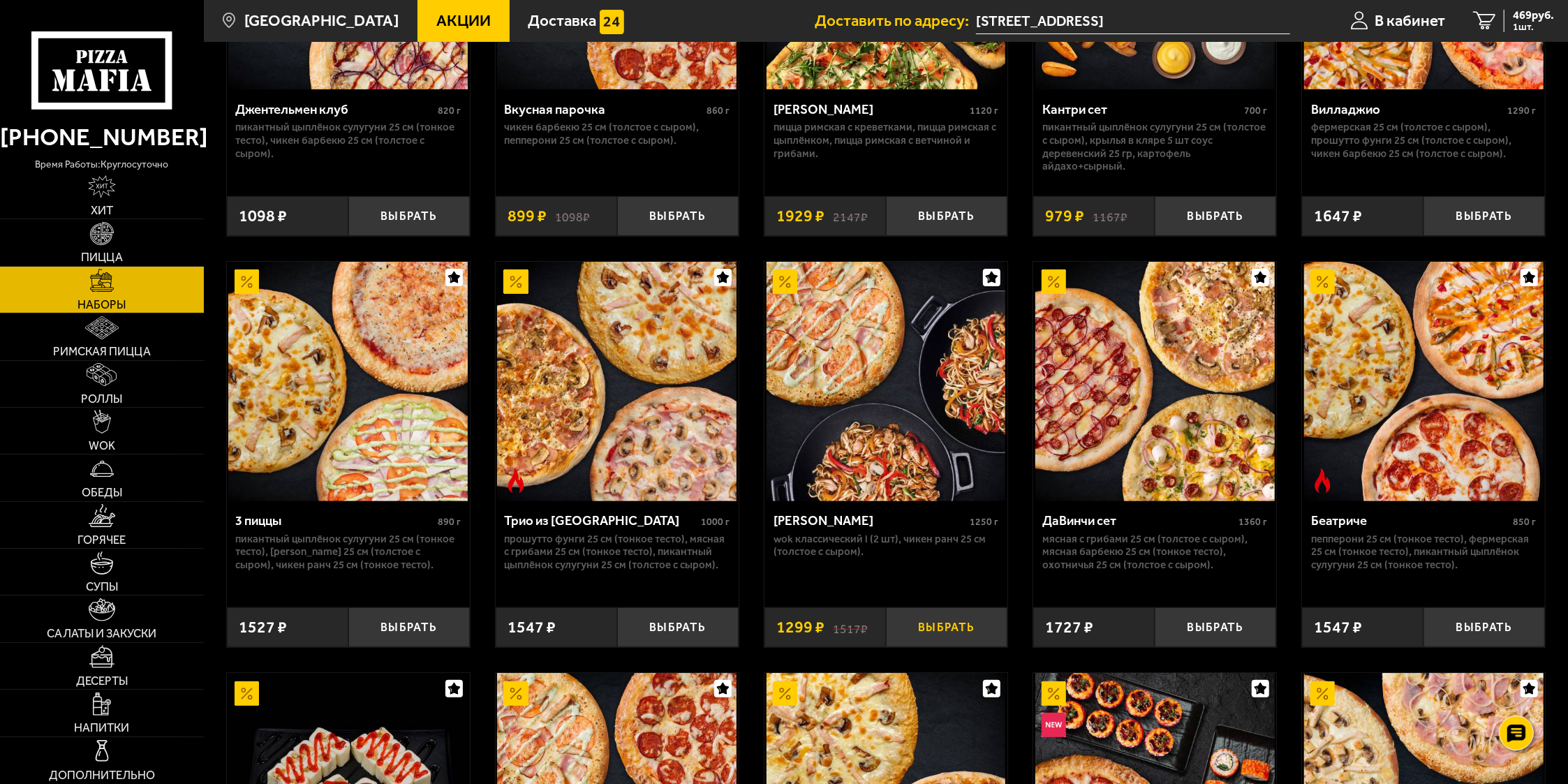
click at [954, 632] on button "Выбрать" at bounding box center [946, 627] width 122 height 39
click at [1523, 14] on span "1768 руб." at bounding box center [1530, 15] width 48 height 11
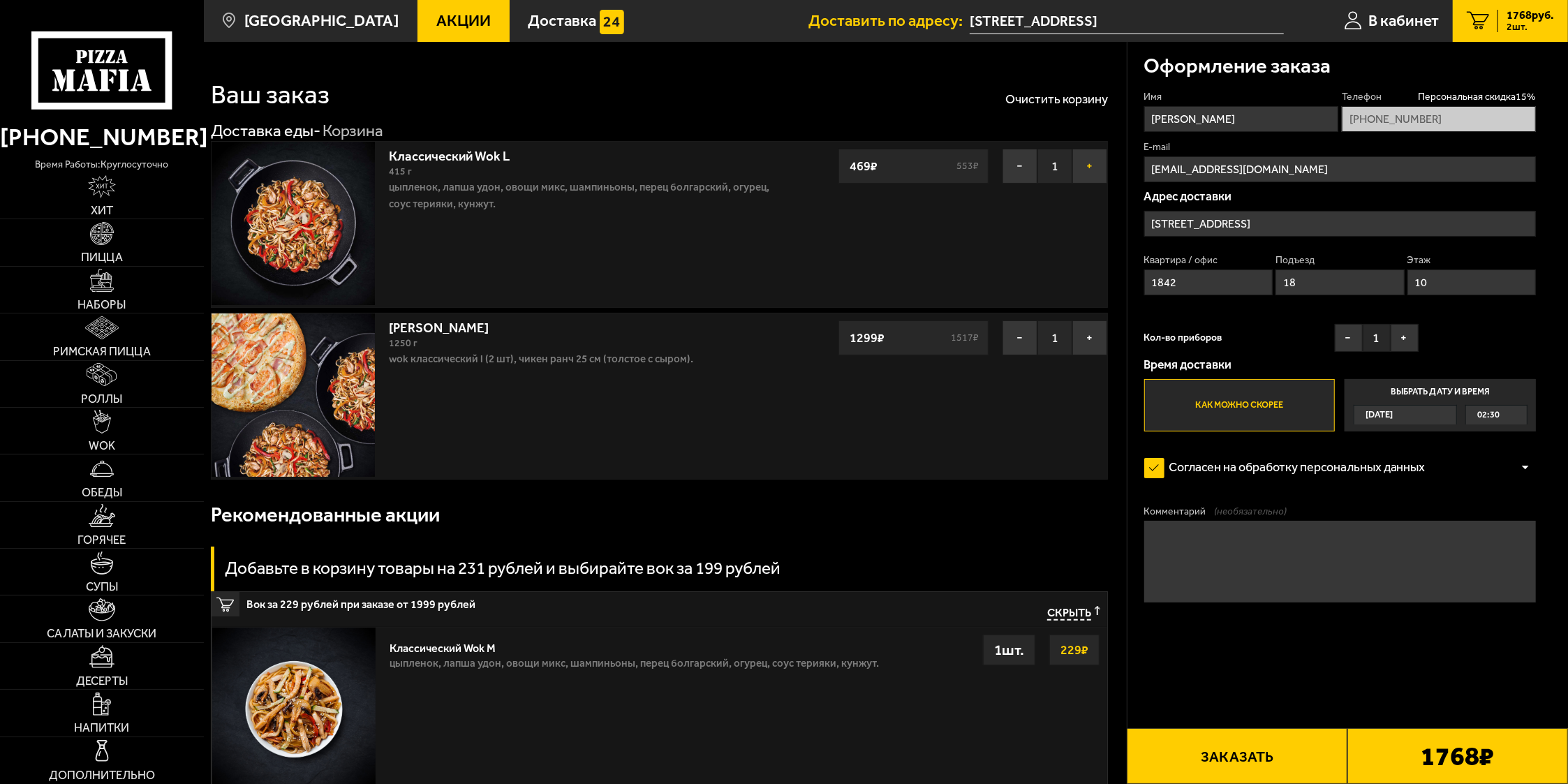
click at [1094, 172] on button "+" at bounding box center [1089, 166] width 35 height 35
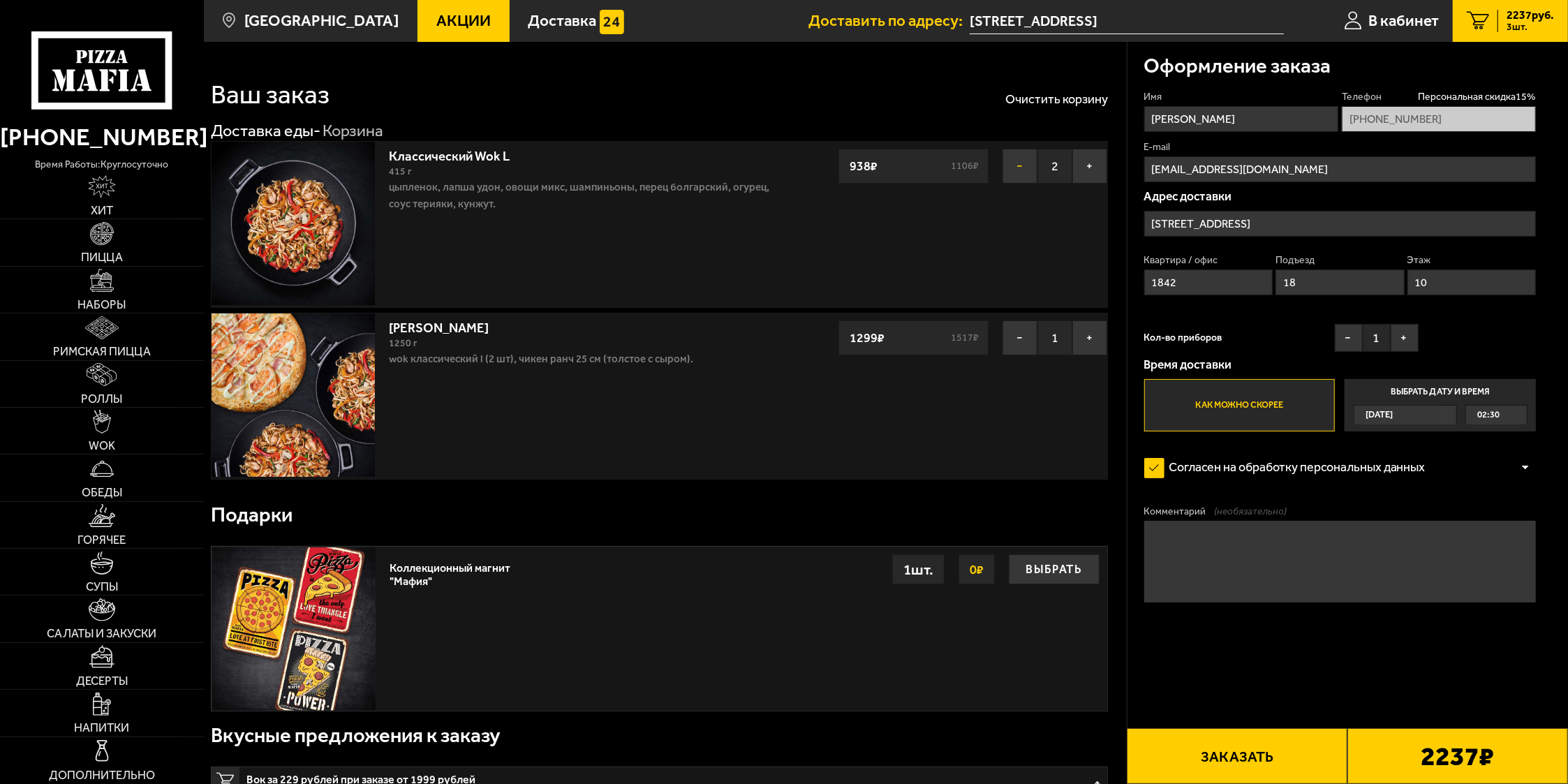
click at [1018, 168] on button "−" at bounding box center [1020, 166] width 35 height 35
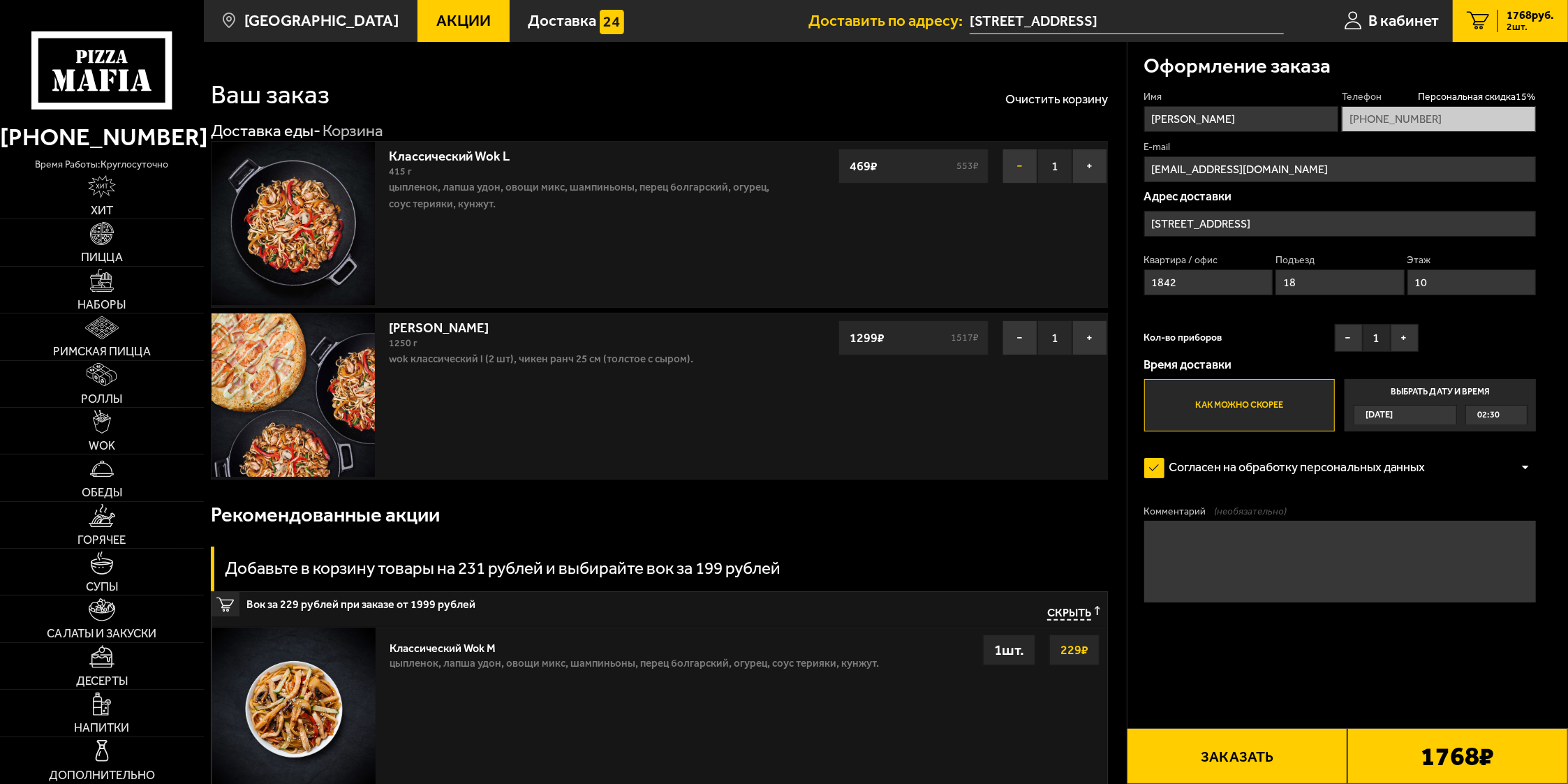
click at [1018, 170] on button "−" at bounding box center [1020, 166] width 35 height 35
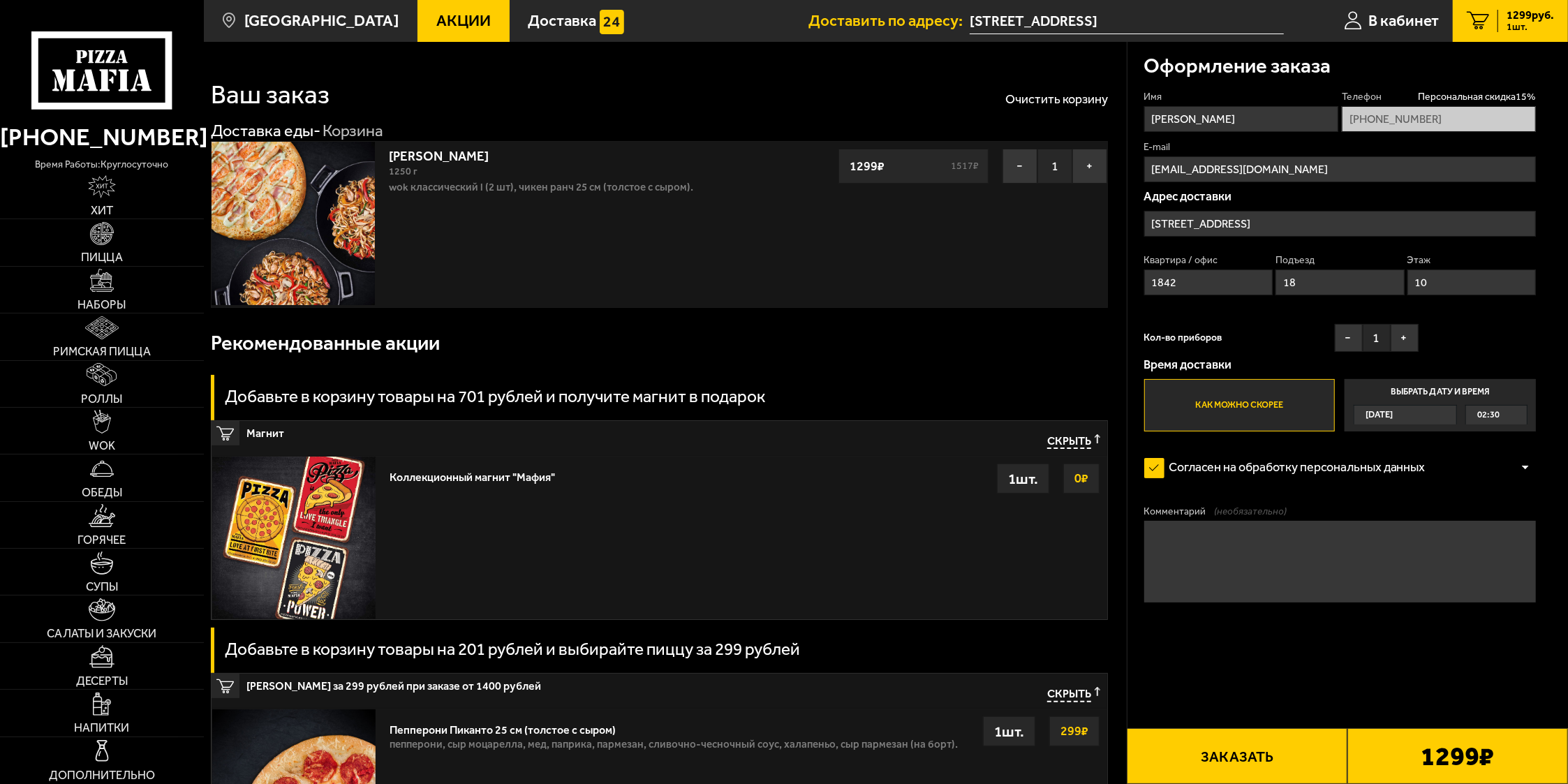
click at [1206, 767] on button "Заказать" at bounding box center [1236, 756] width 220 height 56
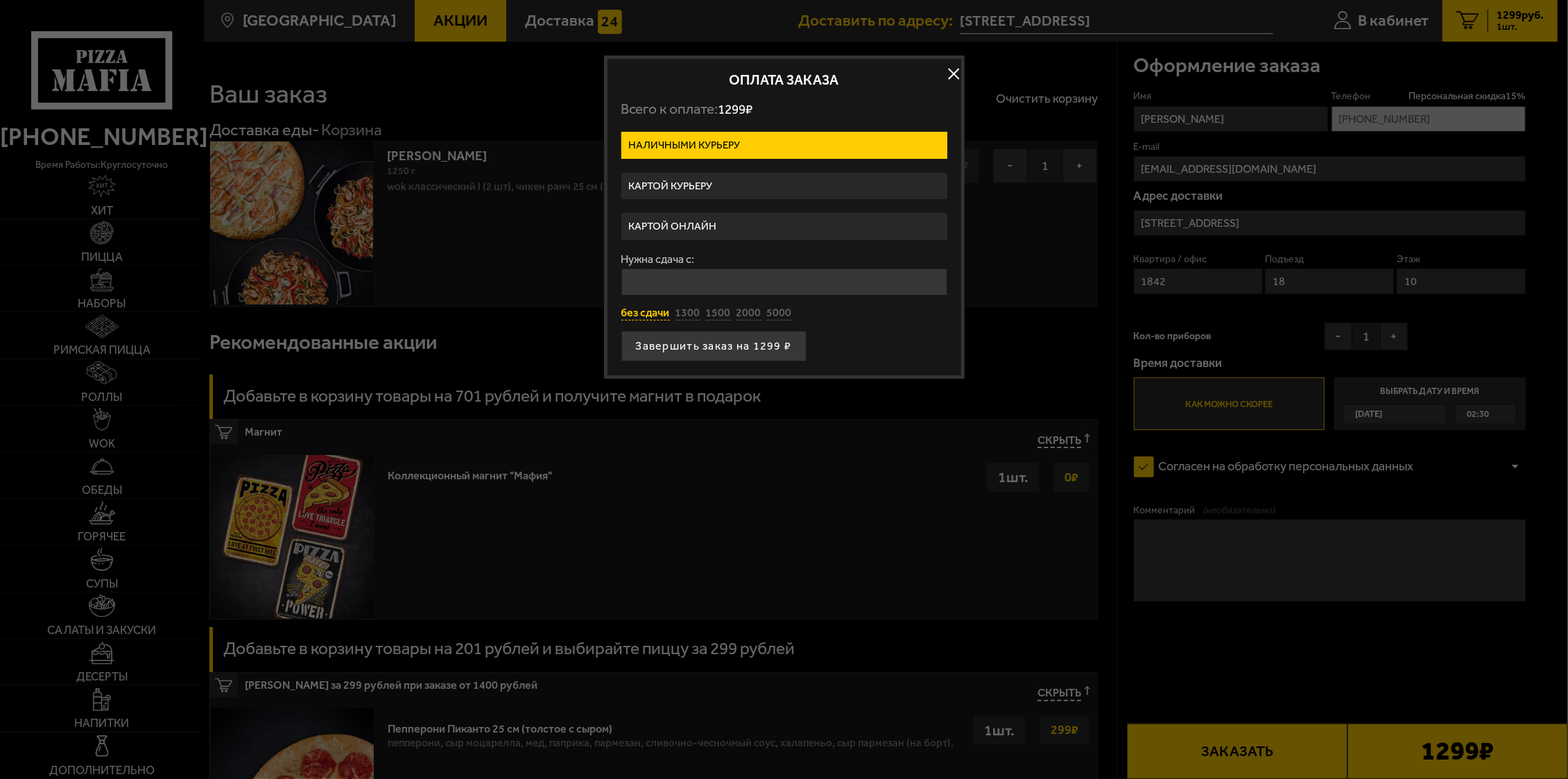
click at [652, 318] on button "без сдачи" at bounding box center [645, 313] width 48 height 15
type input "0"
click at [669, 350] on button "Завершить заказ на 1299 ₽" at bounding box center [714, 346] width 185 height 31
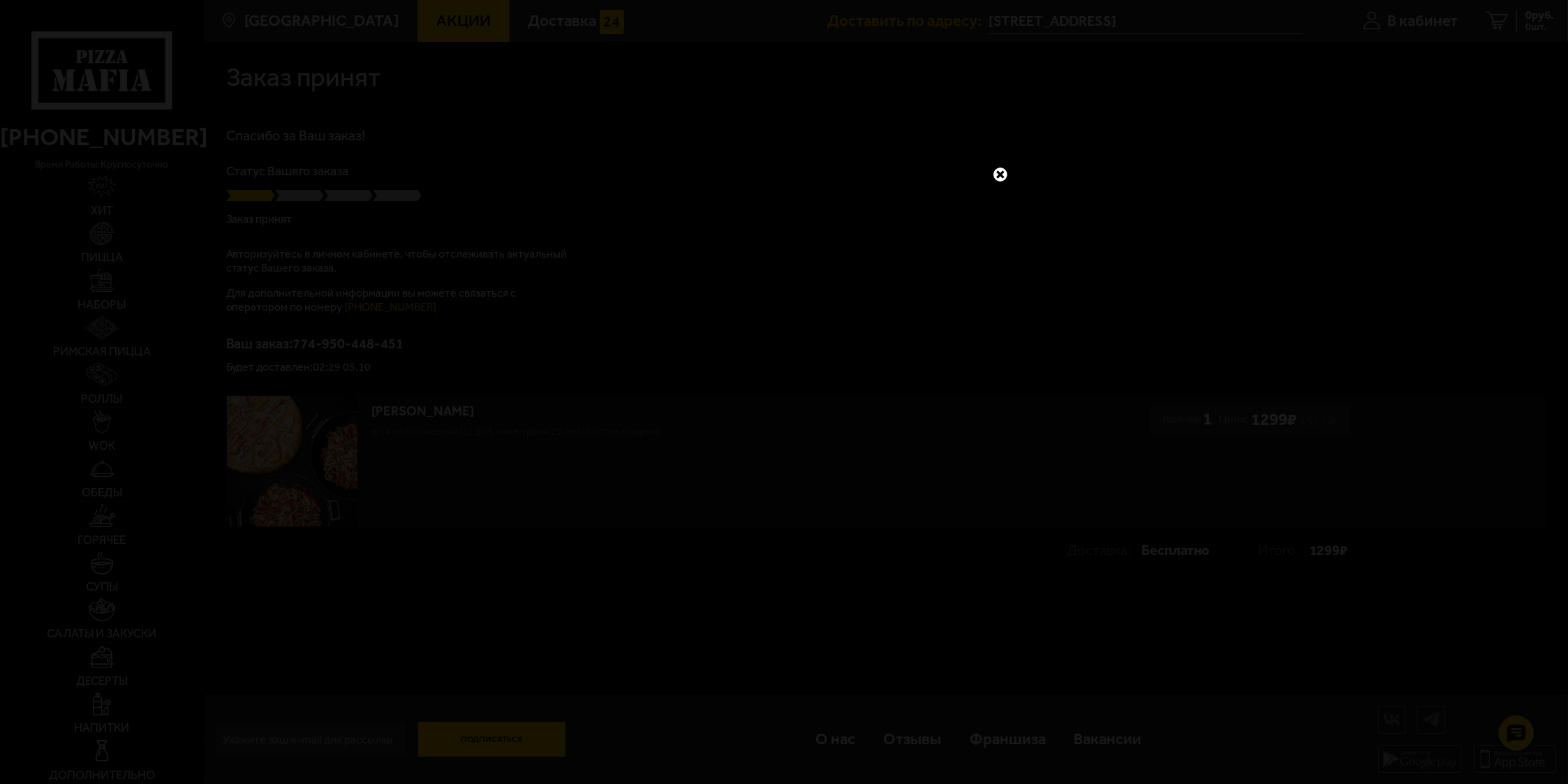
click at [997, 172] on link at bounding box center [1001, 174] width 18 height 18
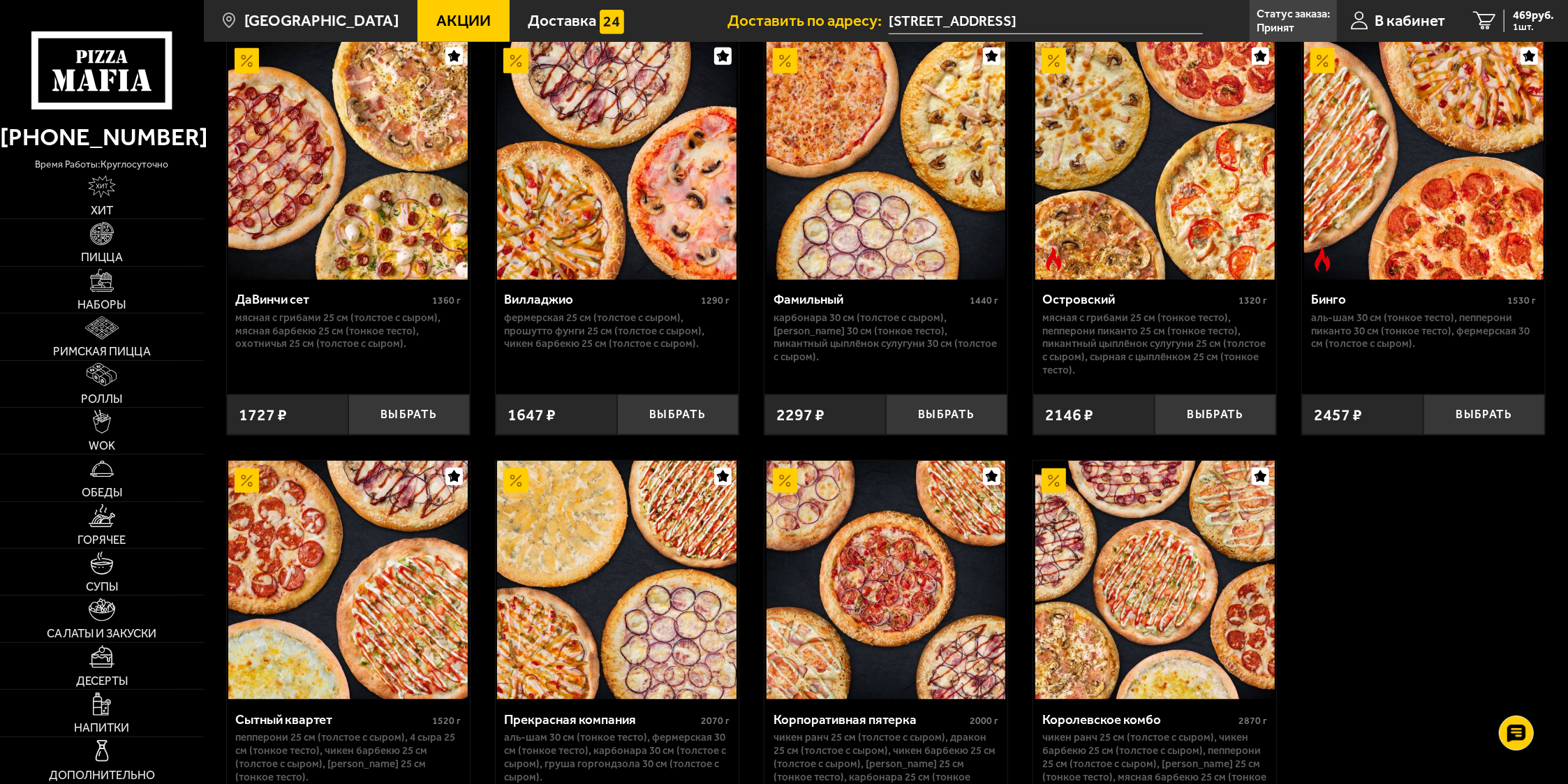
scroll to position [1451, 0]
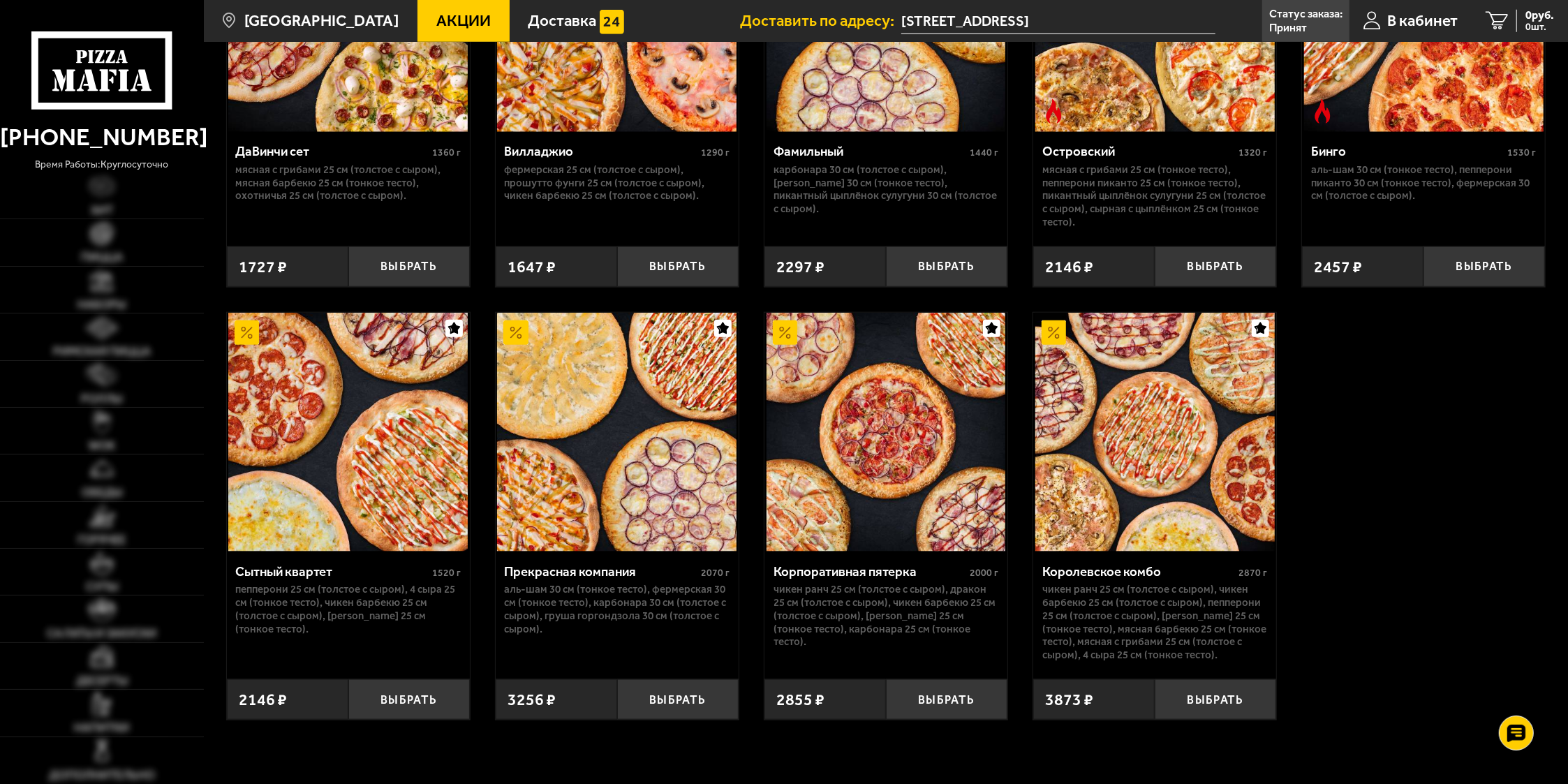
scroll to position [1451, 0]
